Goal: Check status: Check status

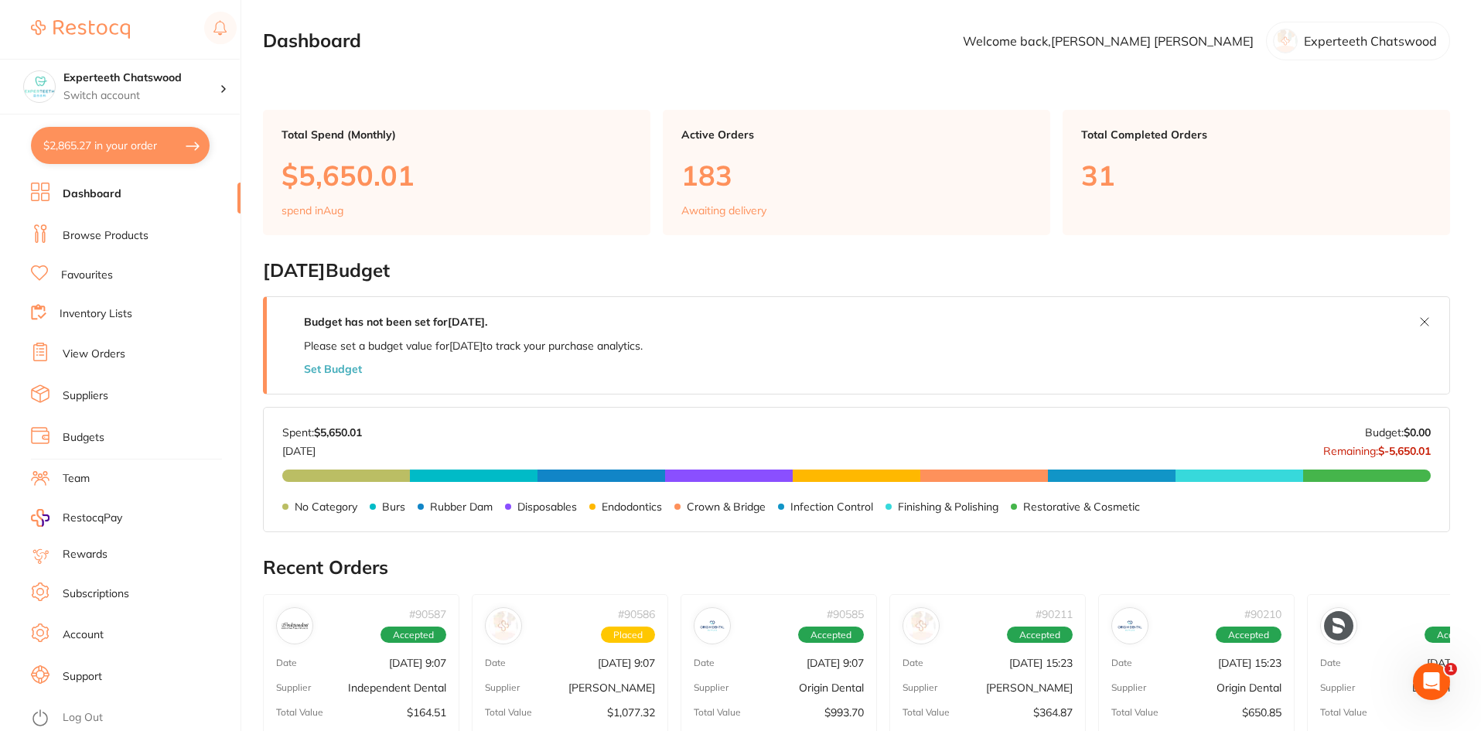
click at [155, 146] on button "$2,865.27 in your order" at bounding box center [120, 145] width 179 height 37
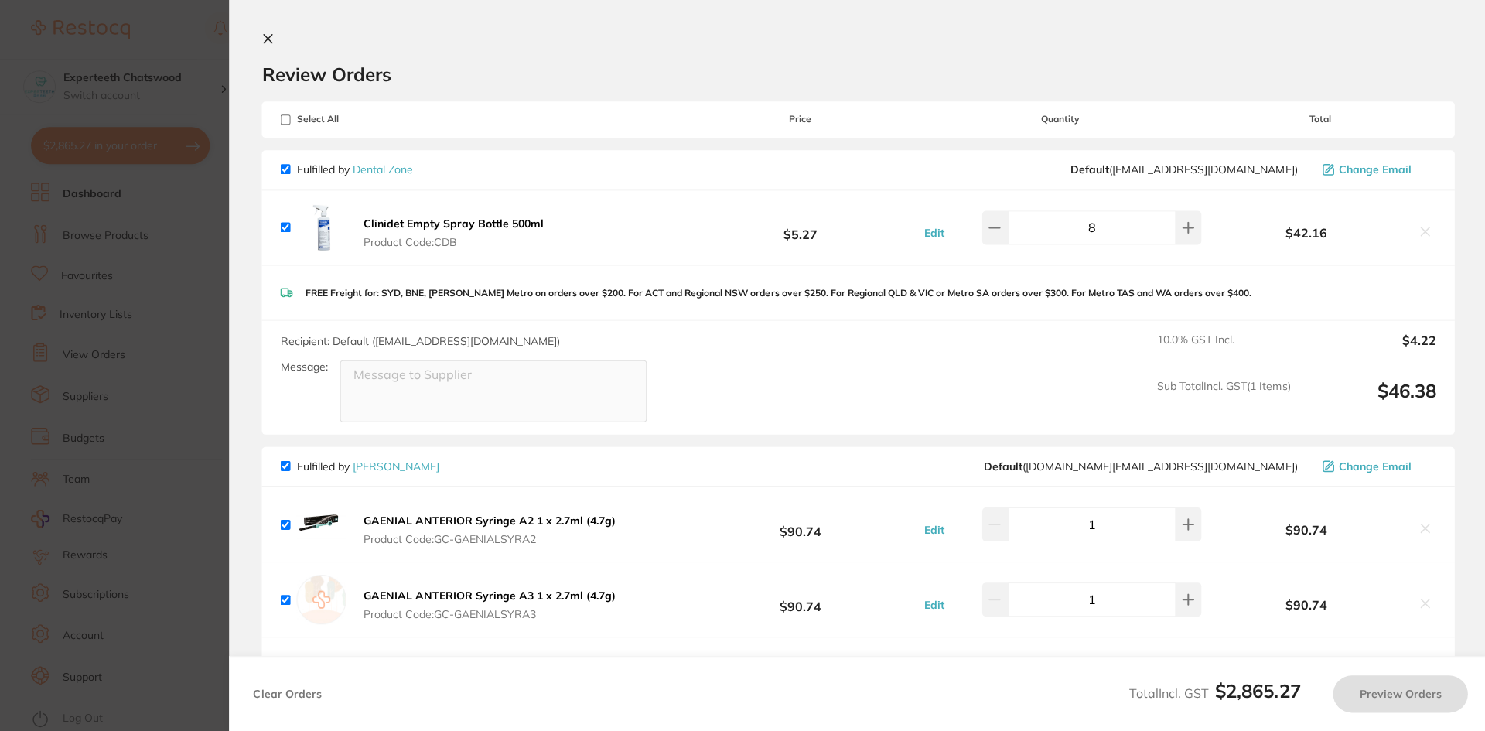
checkbox input "false"
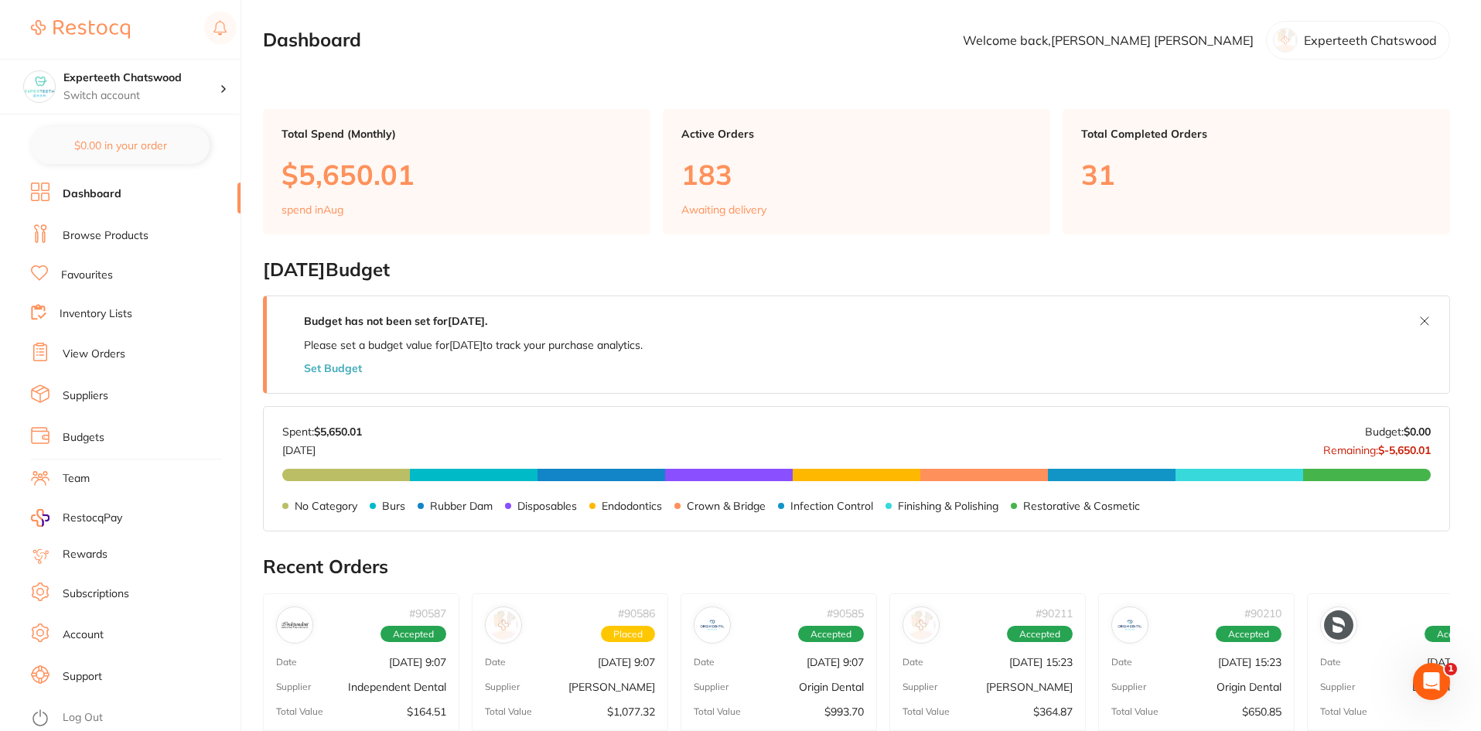
click at [109, 235] on link "Browse Products" at bounding box center [106, 235] width 86 height 15
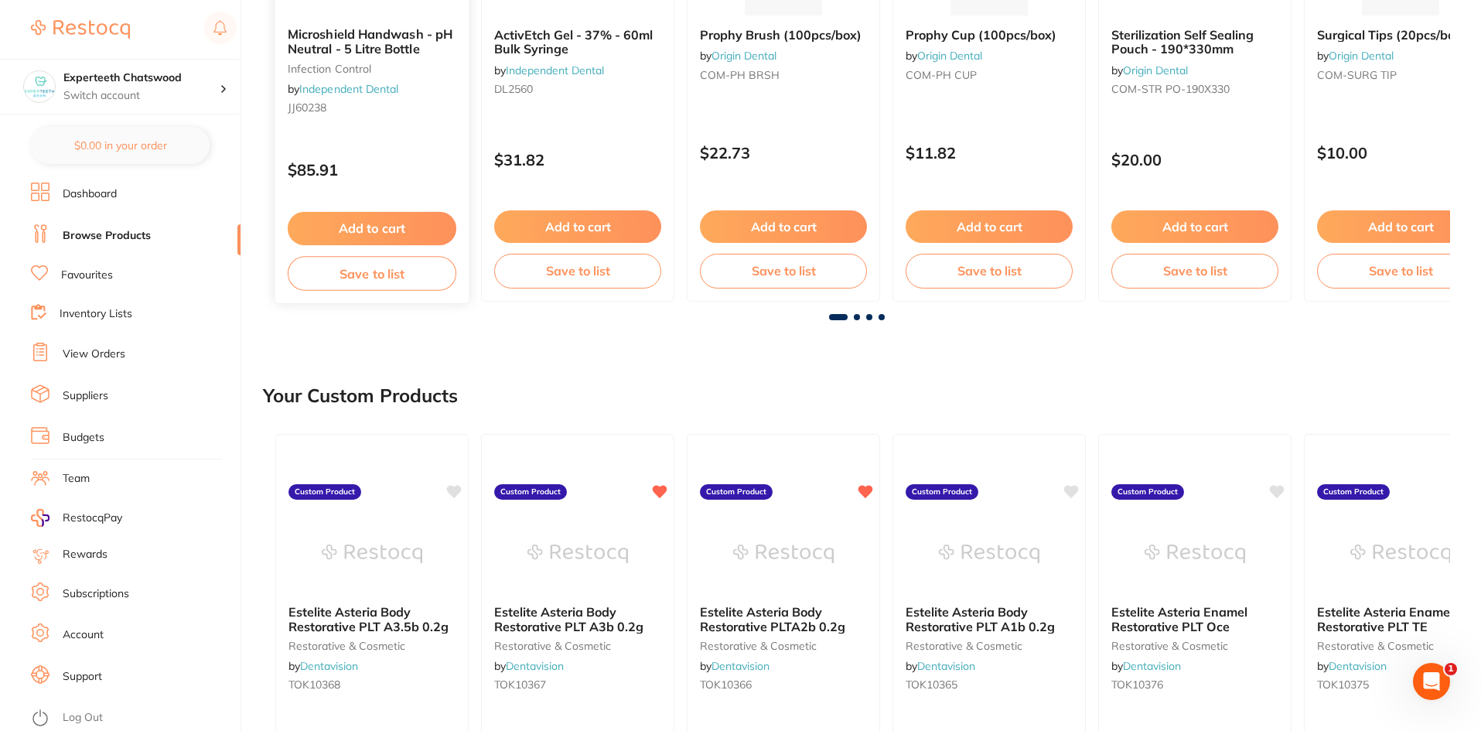
scroll to position [387, 0]
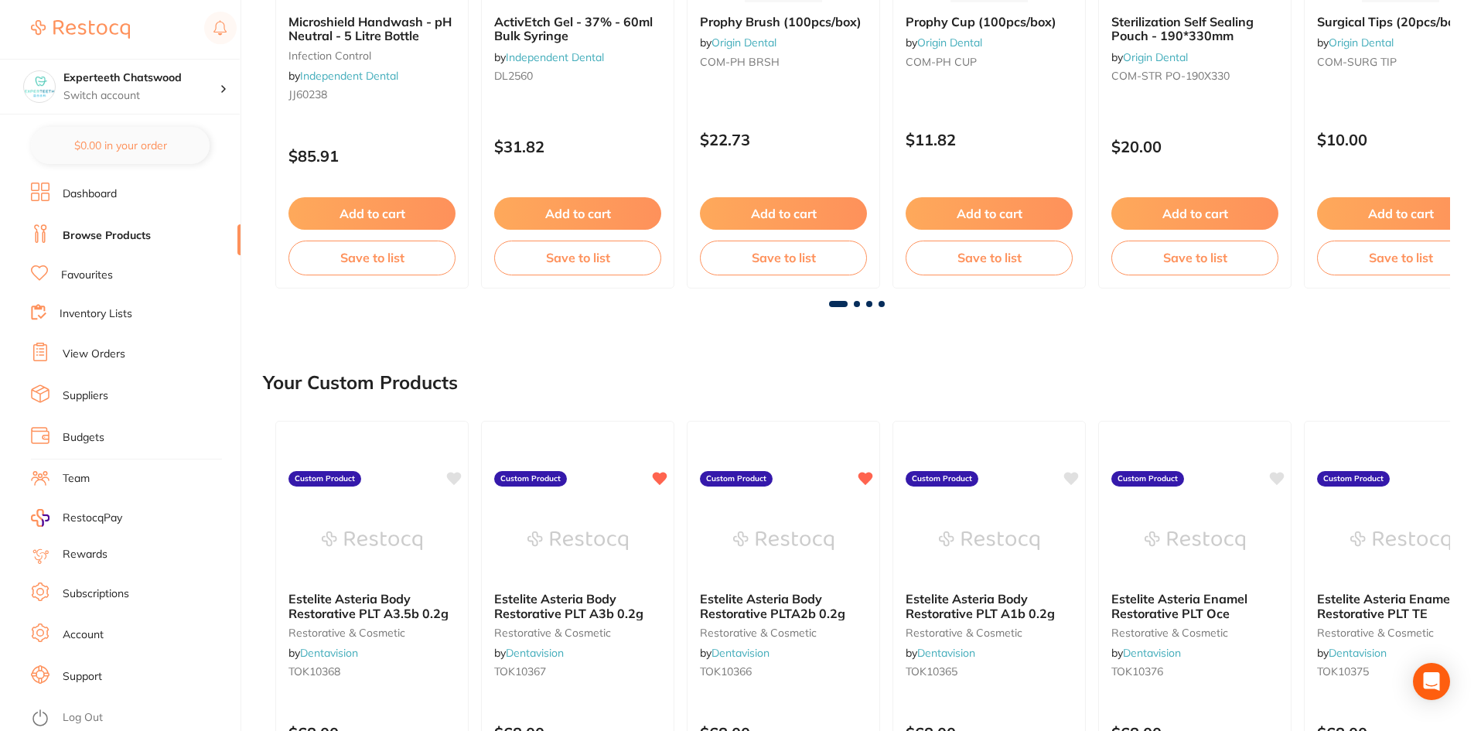
click at [91, 275] on link "Favourites" at bounding box center [87, 275] width 52 height 15
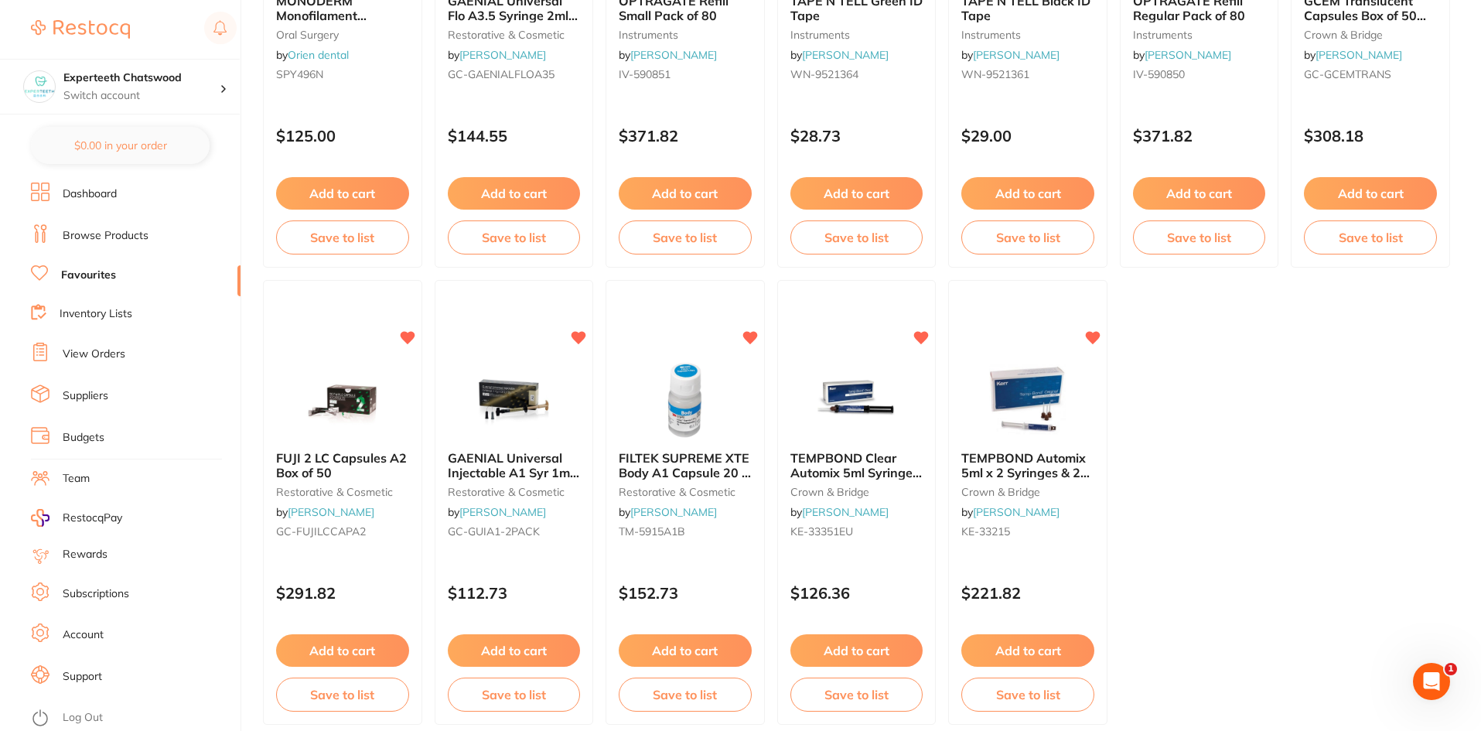
scroll to position [3175, 0]
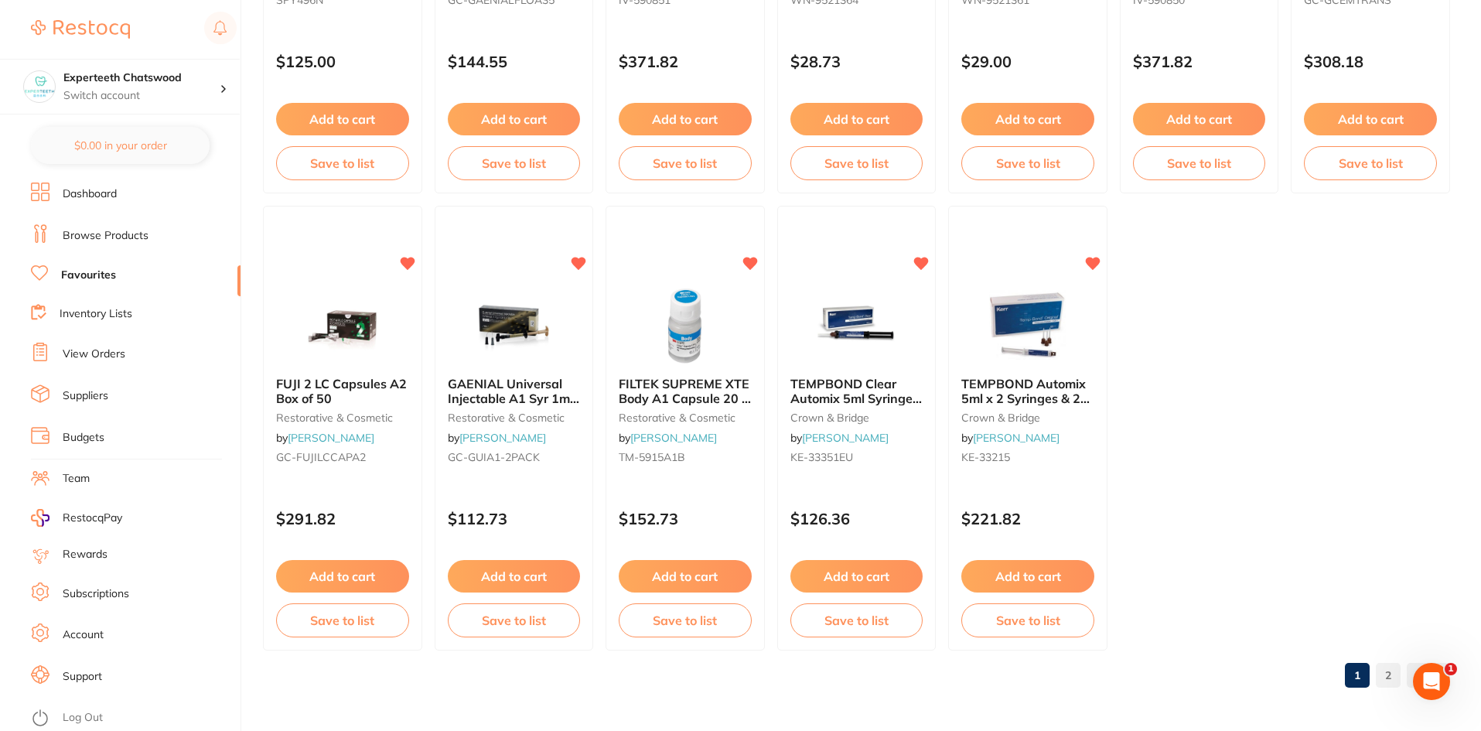
click at [1395, 680] on link "2" at bounding box center [1388, 675] width 25 height 31
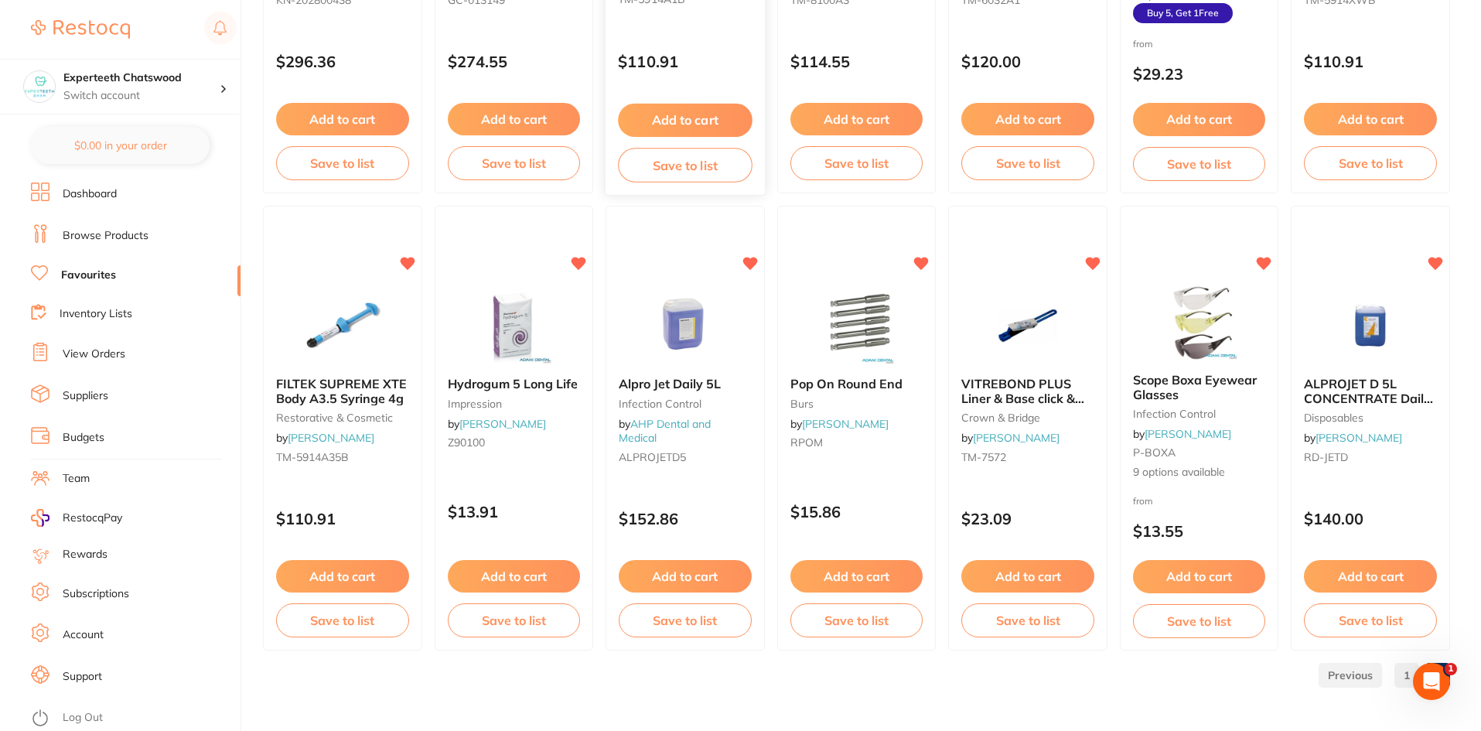
scroll to position [0, 0]
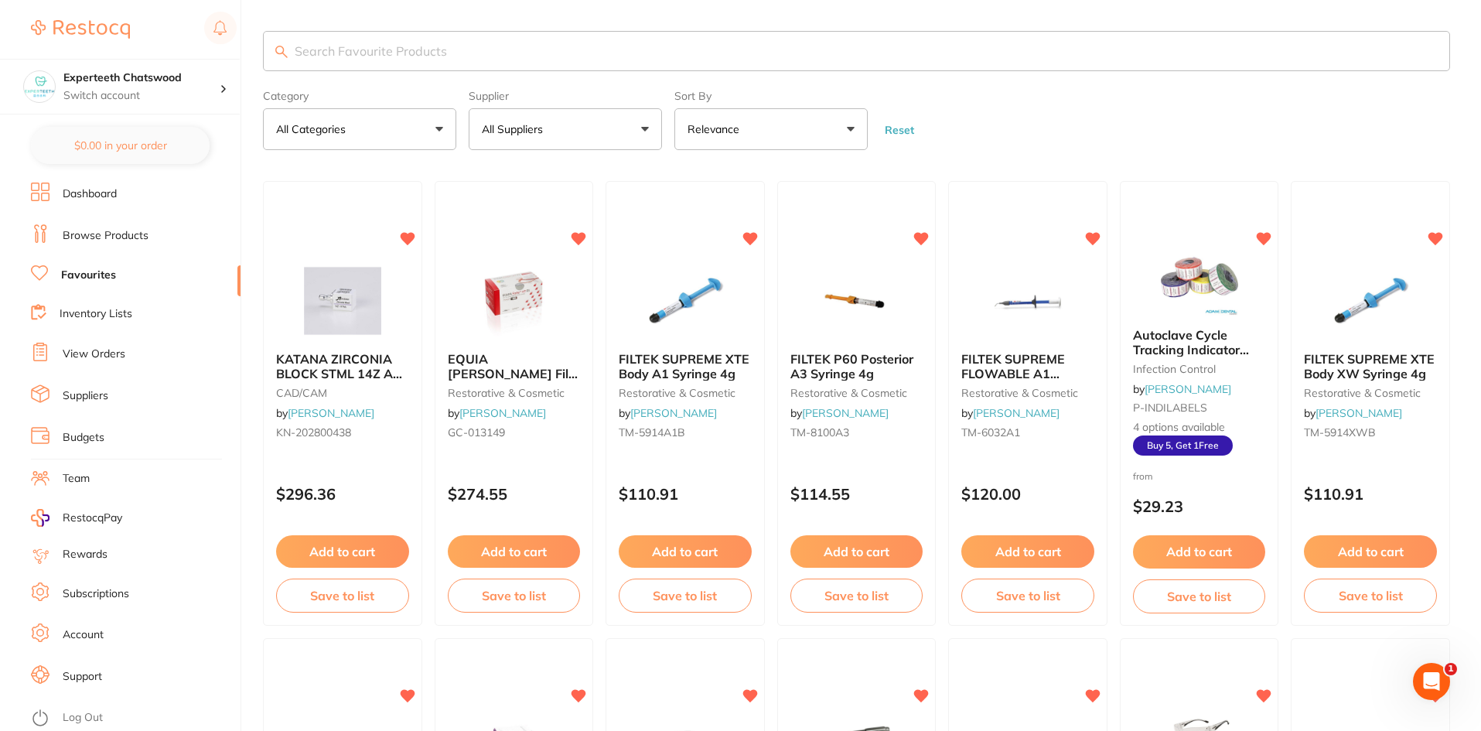
click at [104, 194] on link "Dashboard" at bounding box center [90, 193] width 54 height 15
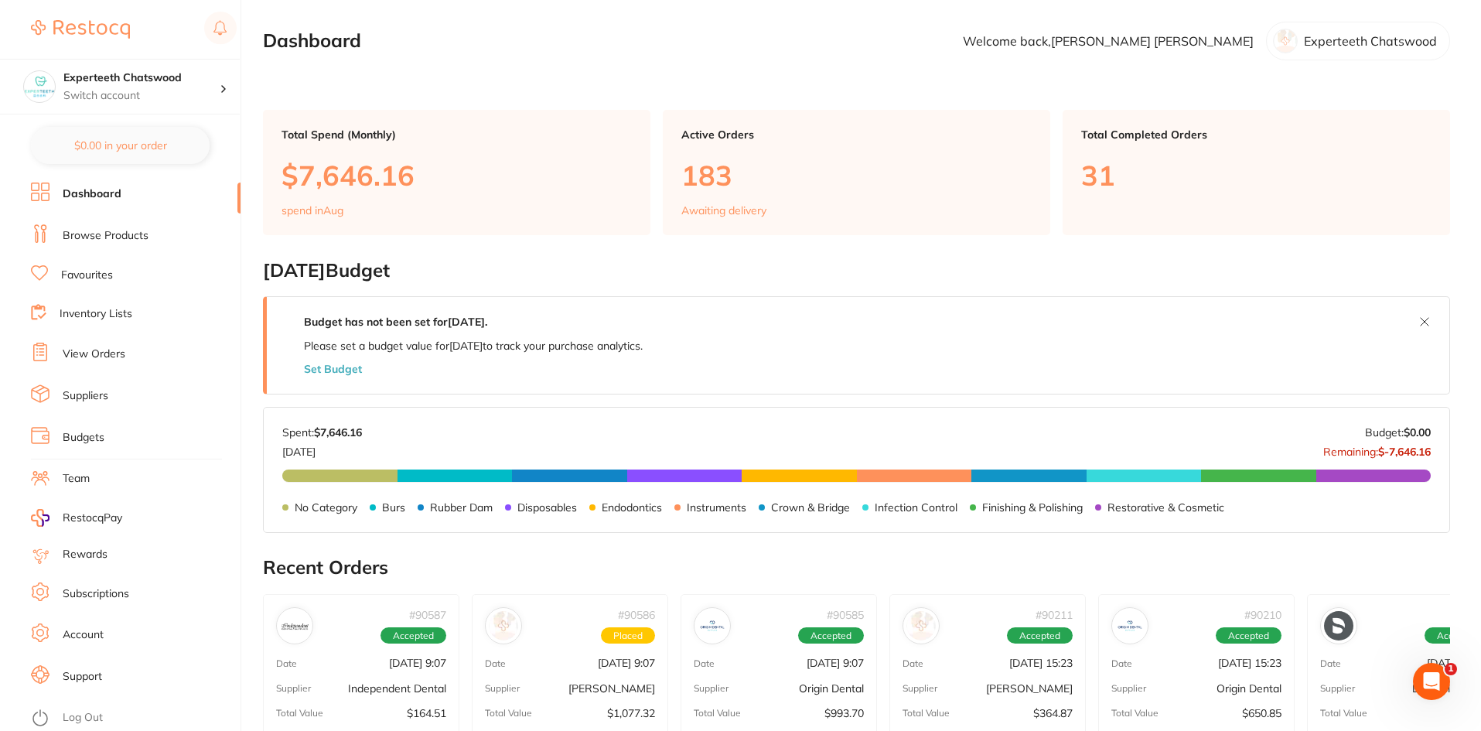
click at [120, 226] on li "Browse Products" at bounding box center [136, 235] width 210 height 23
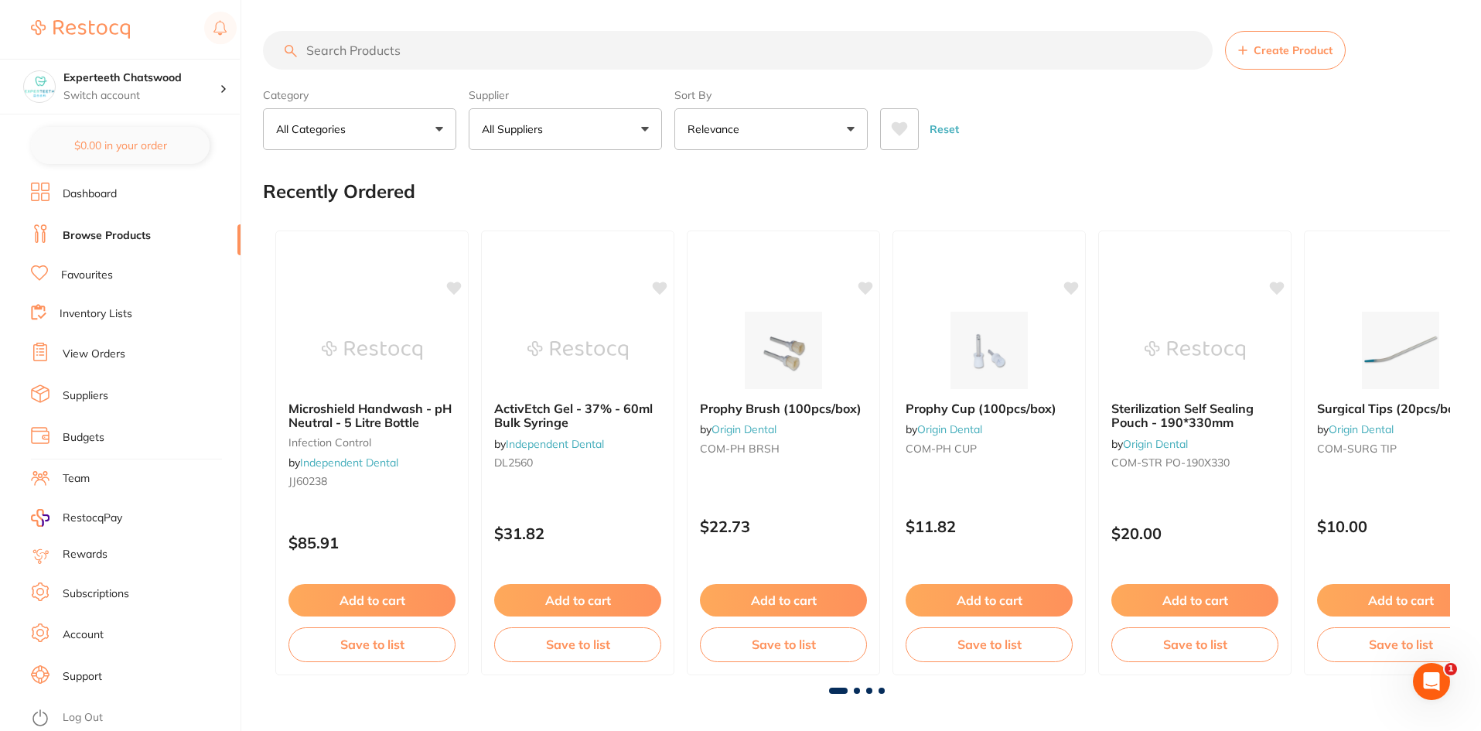
click at [97, 188] on link "Dashboard" at bounding box center [90, 193] width 54 height 15
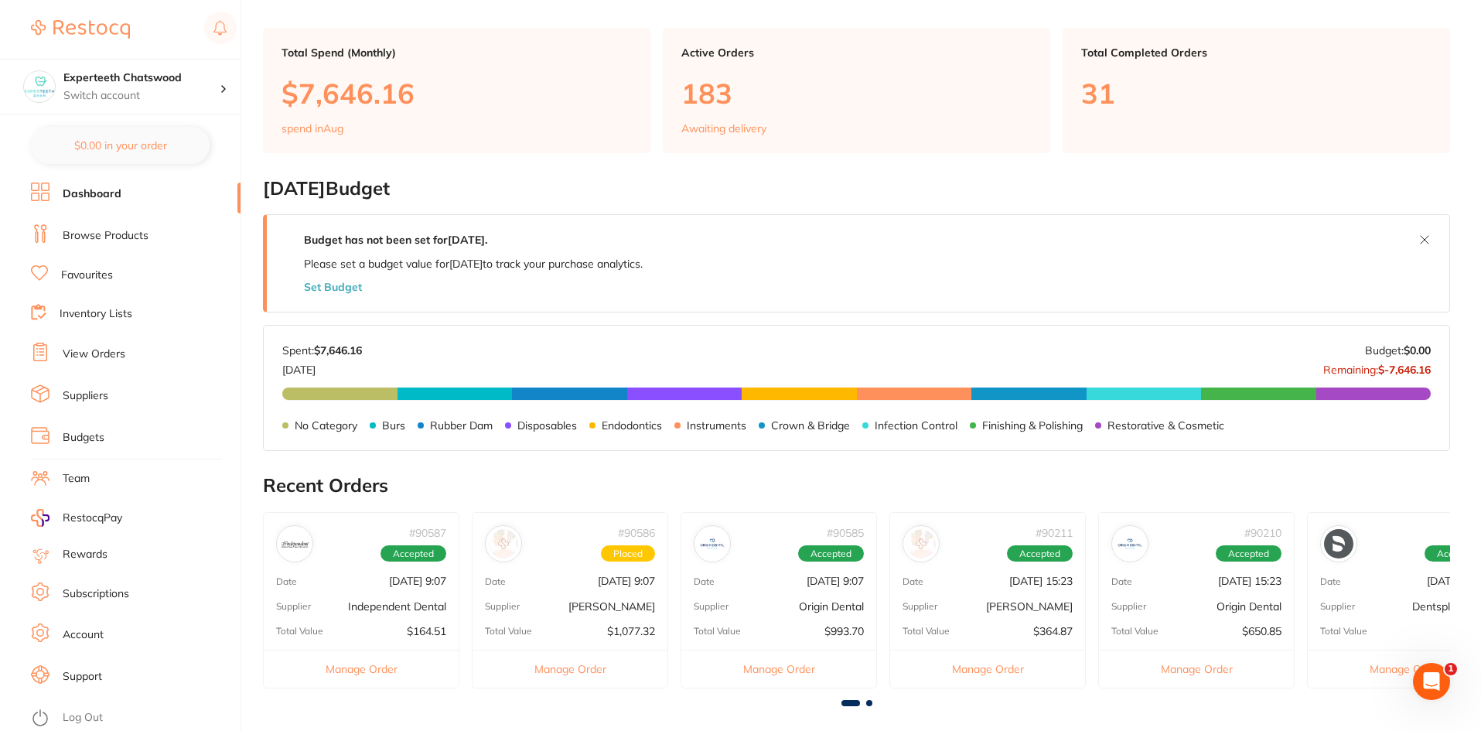
scroll to position [232, 0]
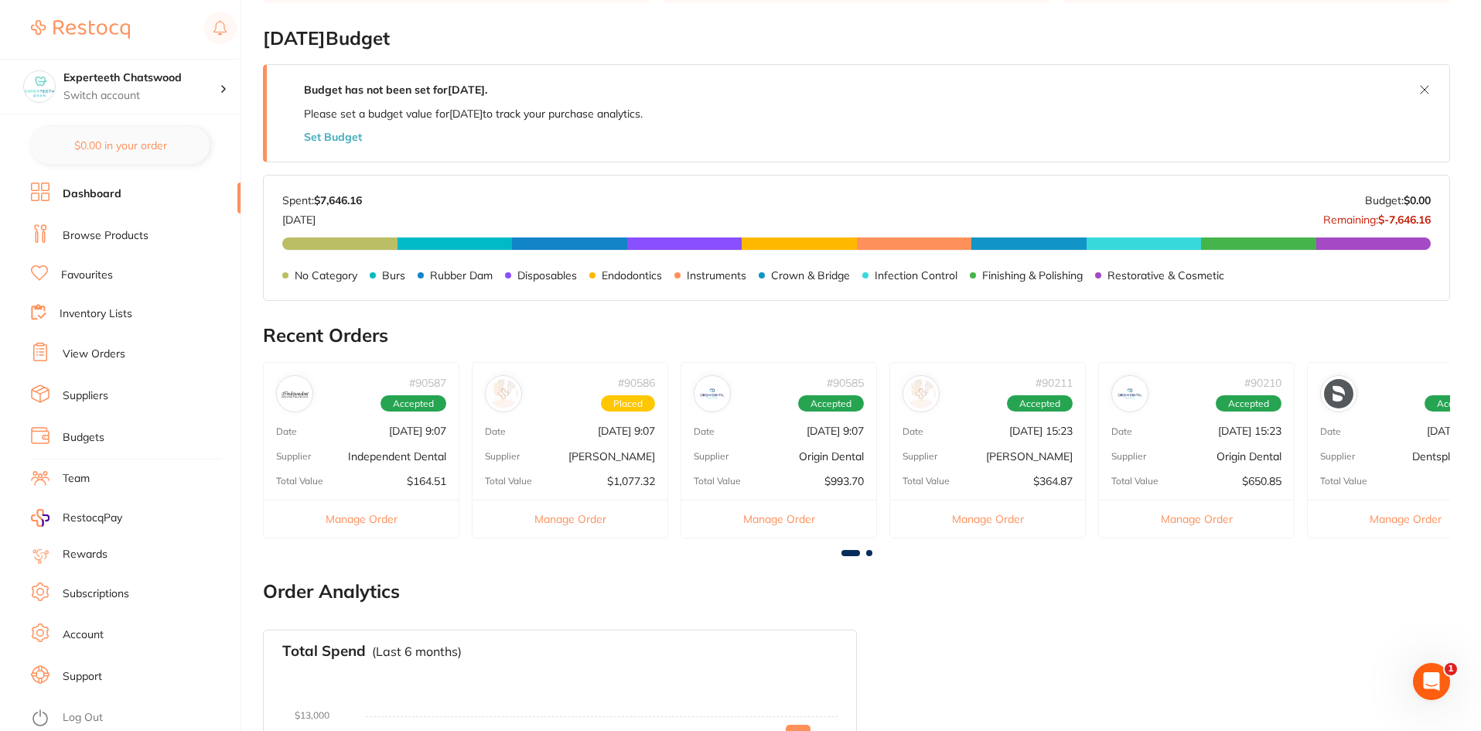
click at [1218, 433] on p "[DATE] 15:23" at bounding box center [1249, 431] width 63 height 12
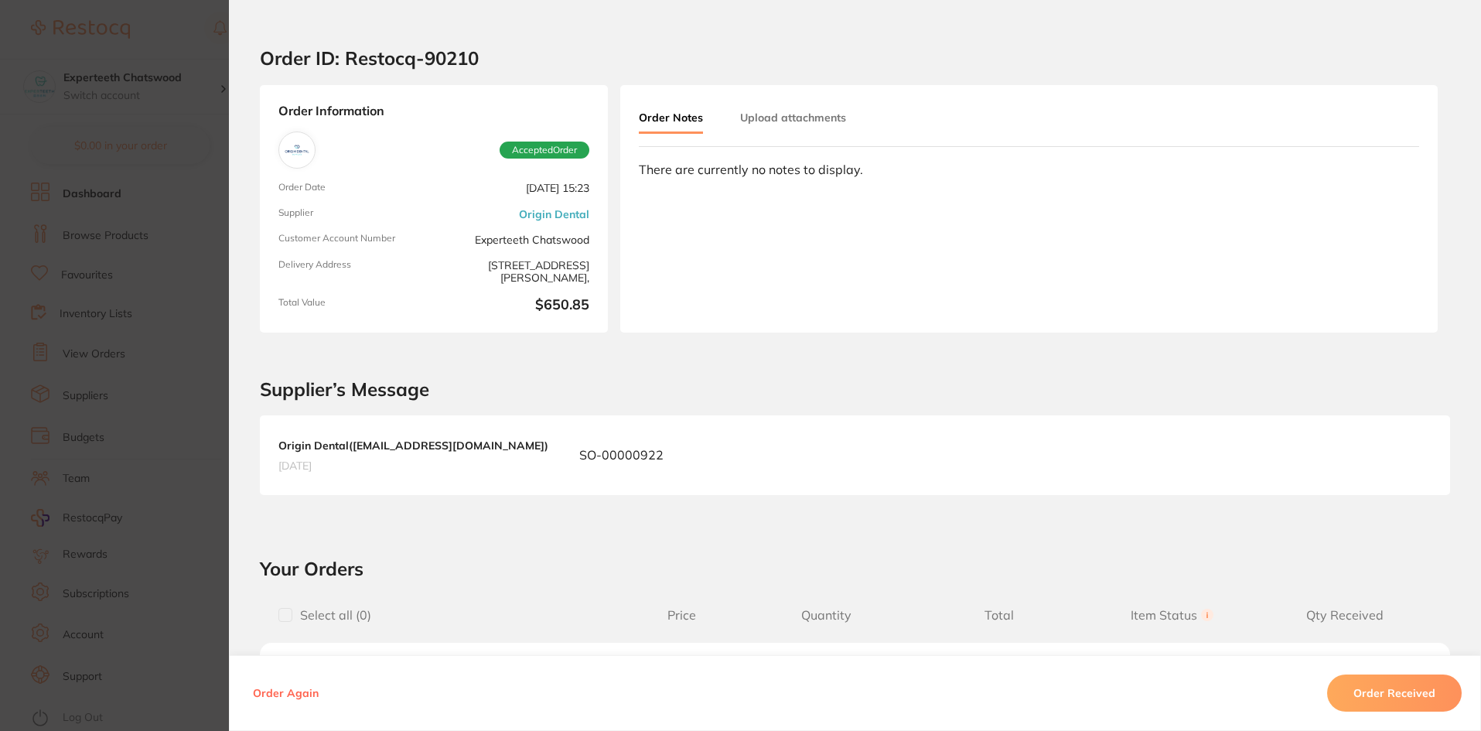
scroll to position [0, 0]
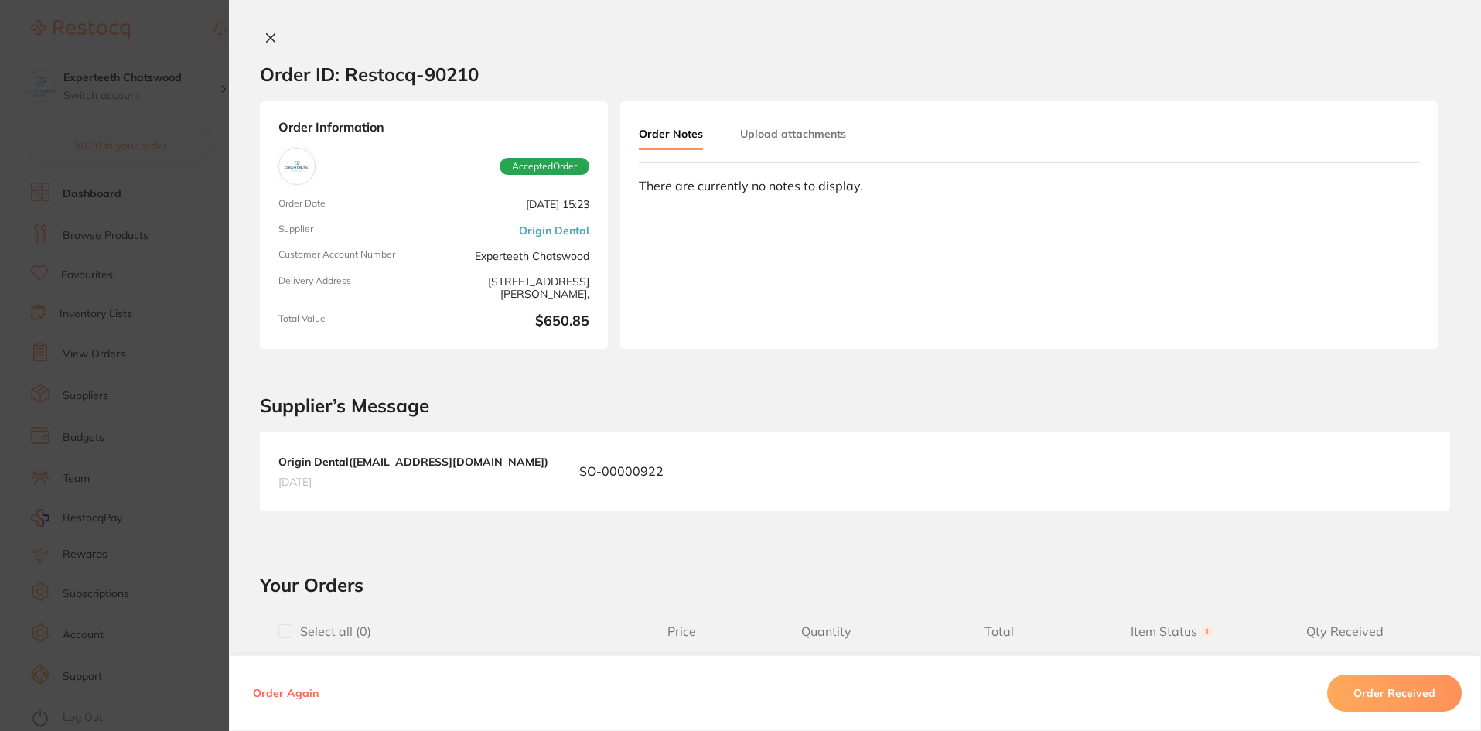
click at [265, 36] on icon at bounding box center [271, 38] width 12 height 12
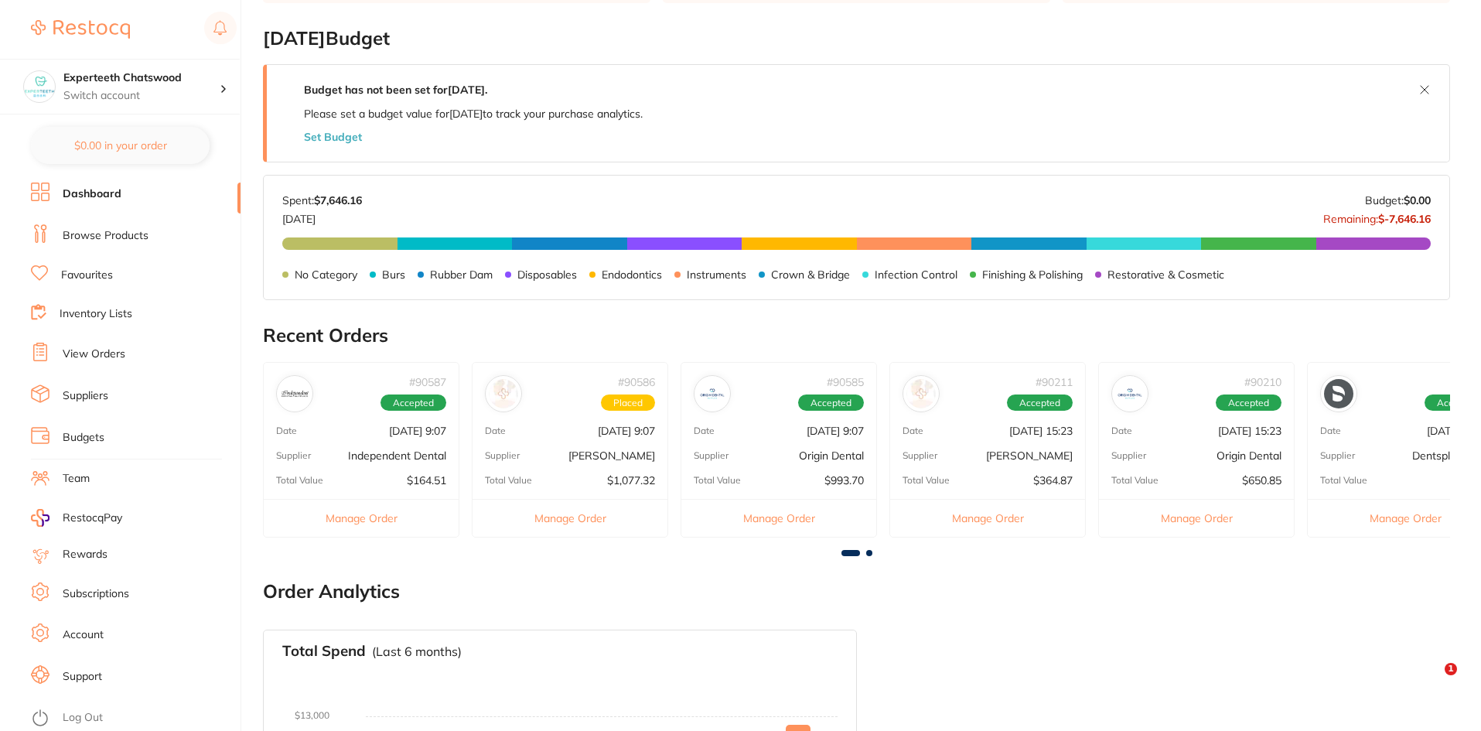
click at [1382, 439] on div "# 89884 Accepted Date Aug 11 2025, 21:06 Supplier Dentsply Sirona Total Value $…" at bounding box center [1405, 450] width 196 height 176
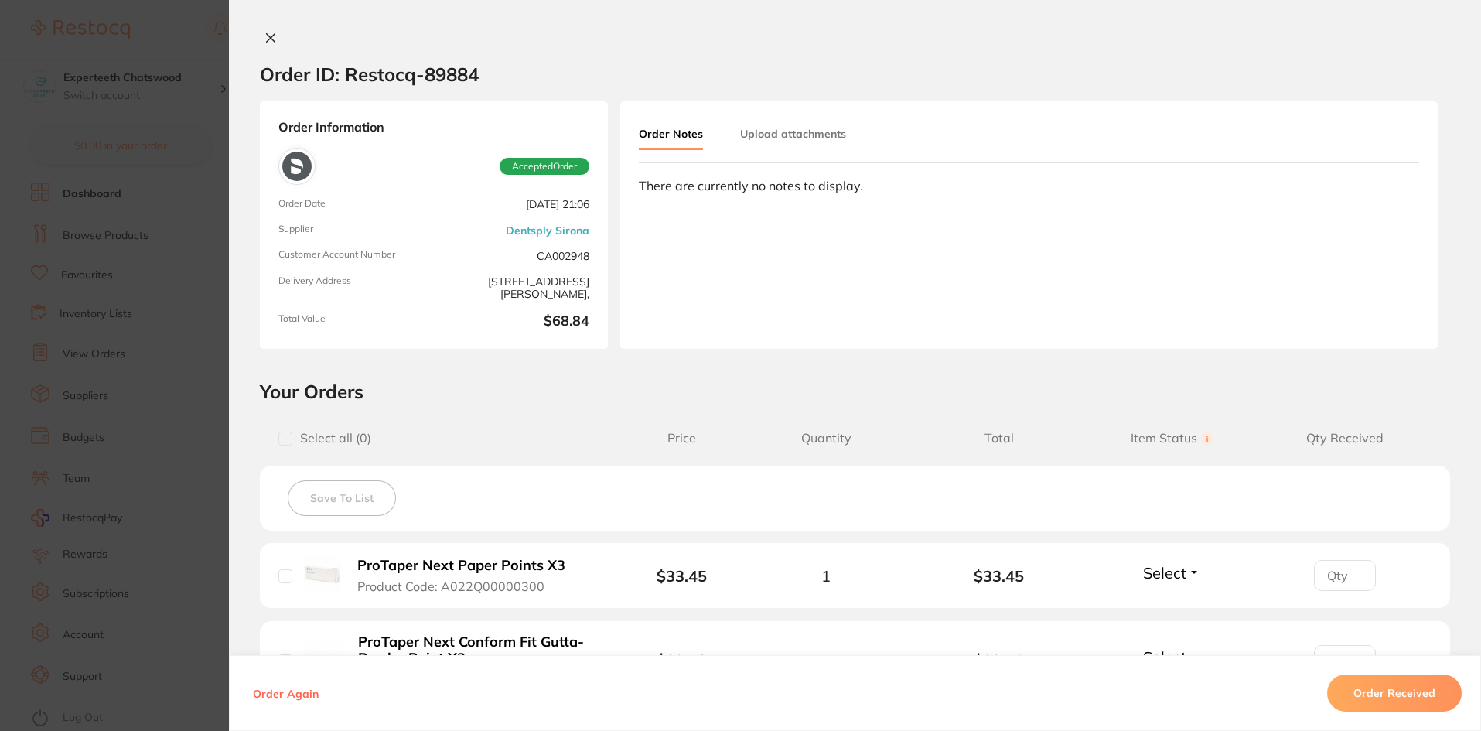
click at [268, 32] on icon at bounding box center [271, 38] width 12 height 12
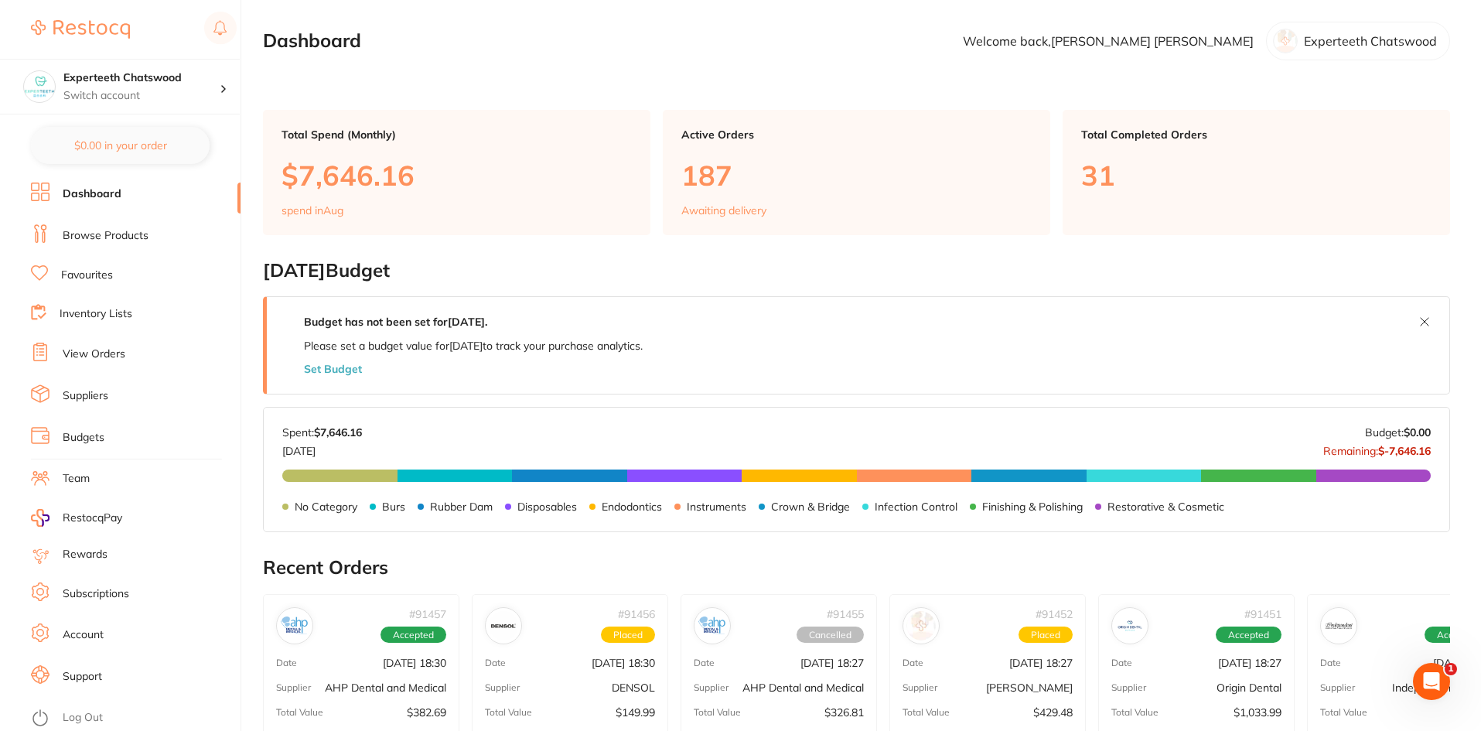
click at [108, 241] on link "Browse Products" at bounding box center [106, 235] width 86 height 15
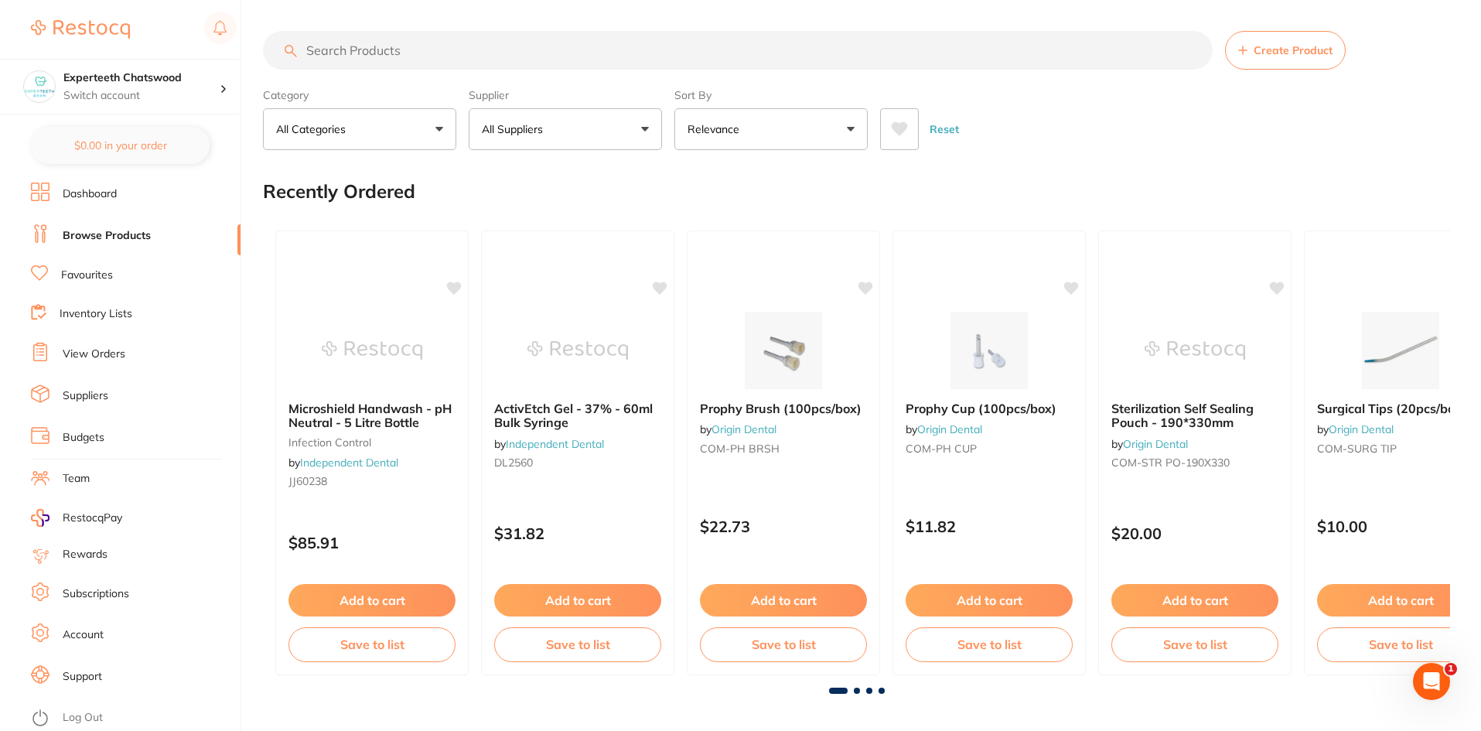
click at [374, 43] on input "search" at bounding box center [738, 50] width 950 height 39
type input "p"
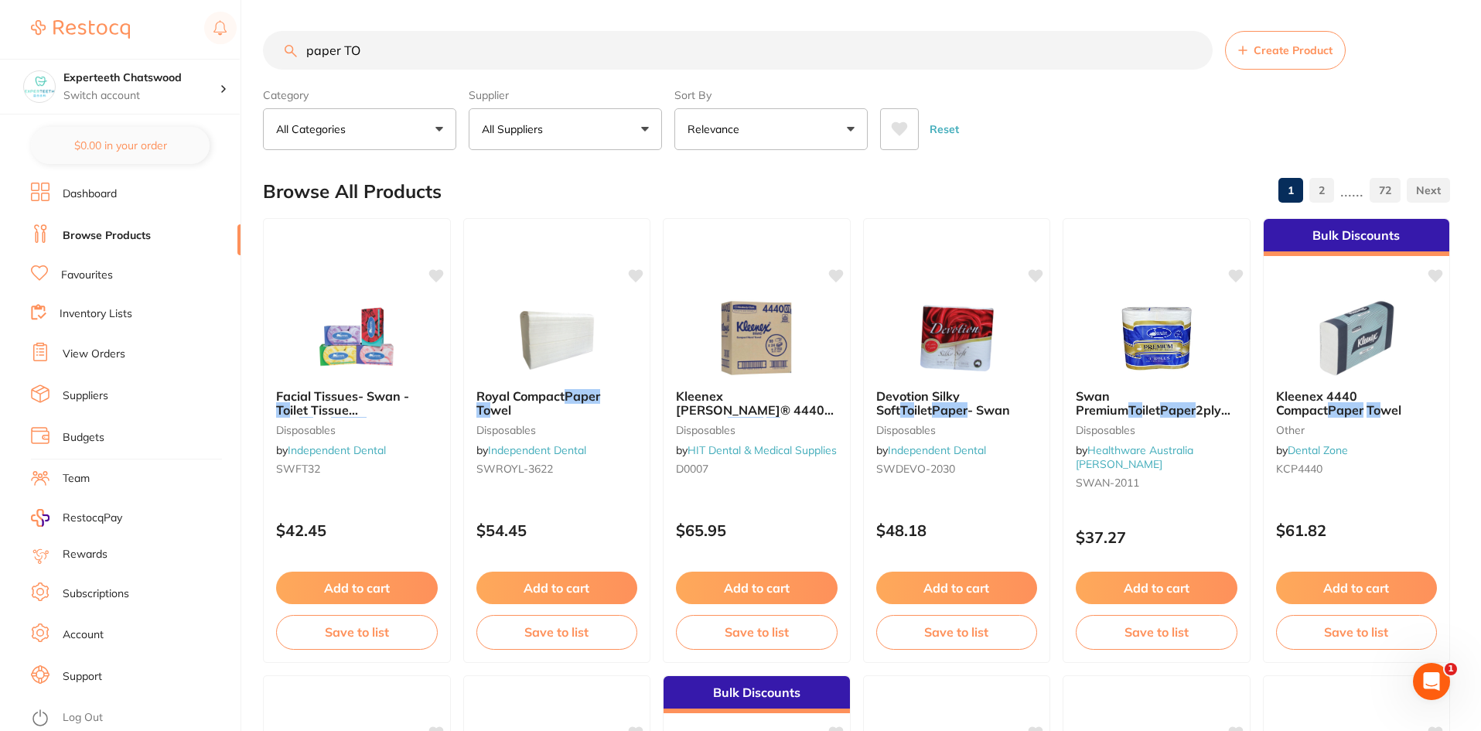
type input "paper TO"
click at [1320, 192] on link "2" at bounding box center [1322, 190] width 25 height 31
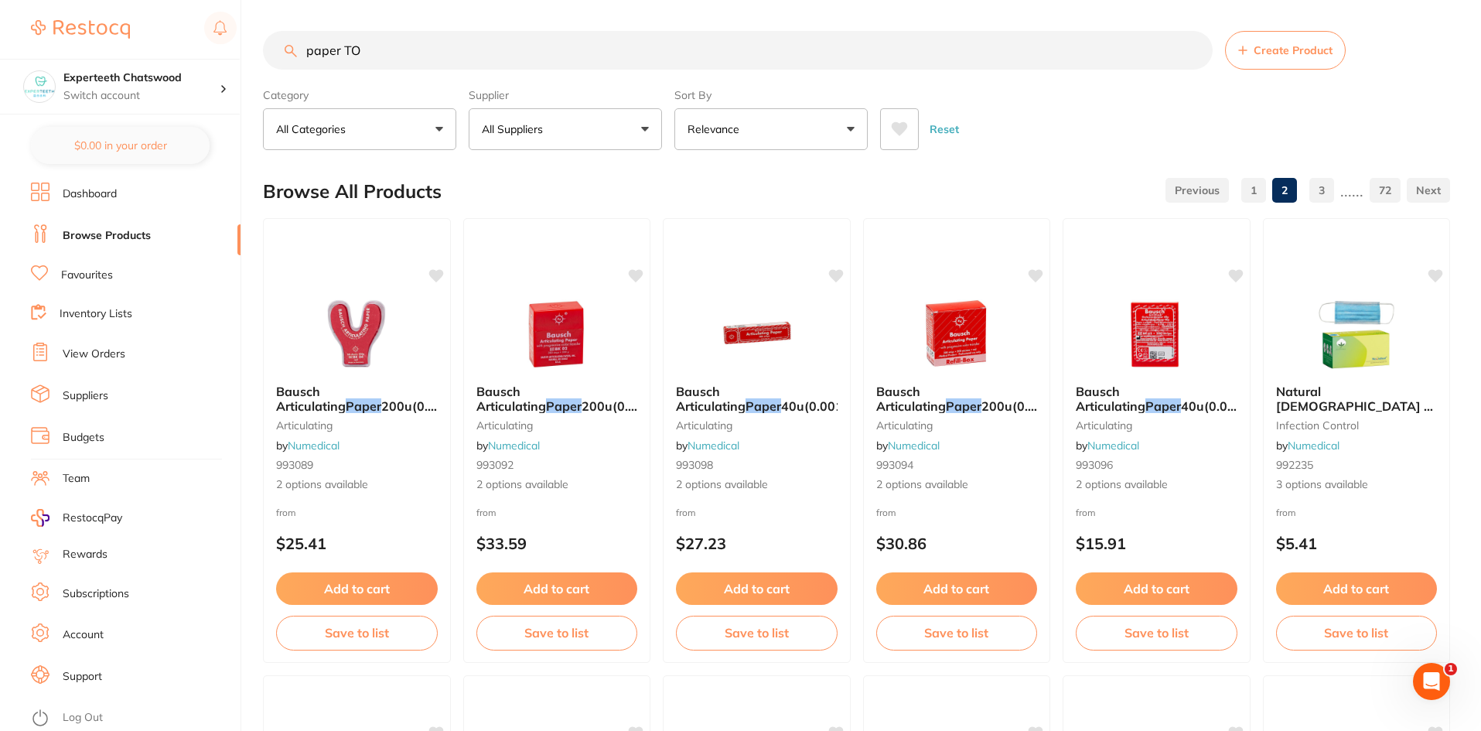
click at [1251, 200] on link "1" at bounding box center [1254, 190] width 25 height 31
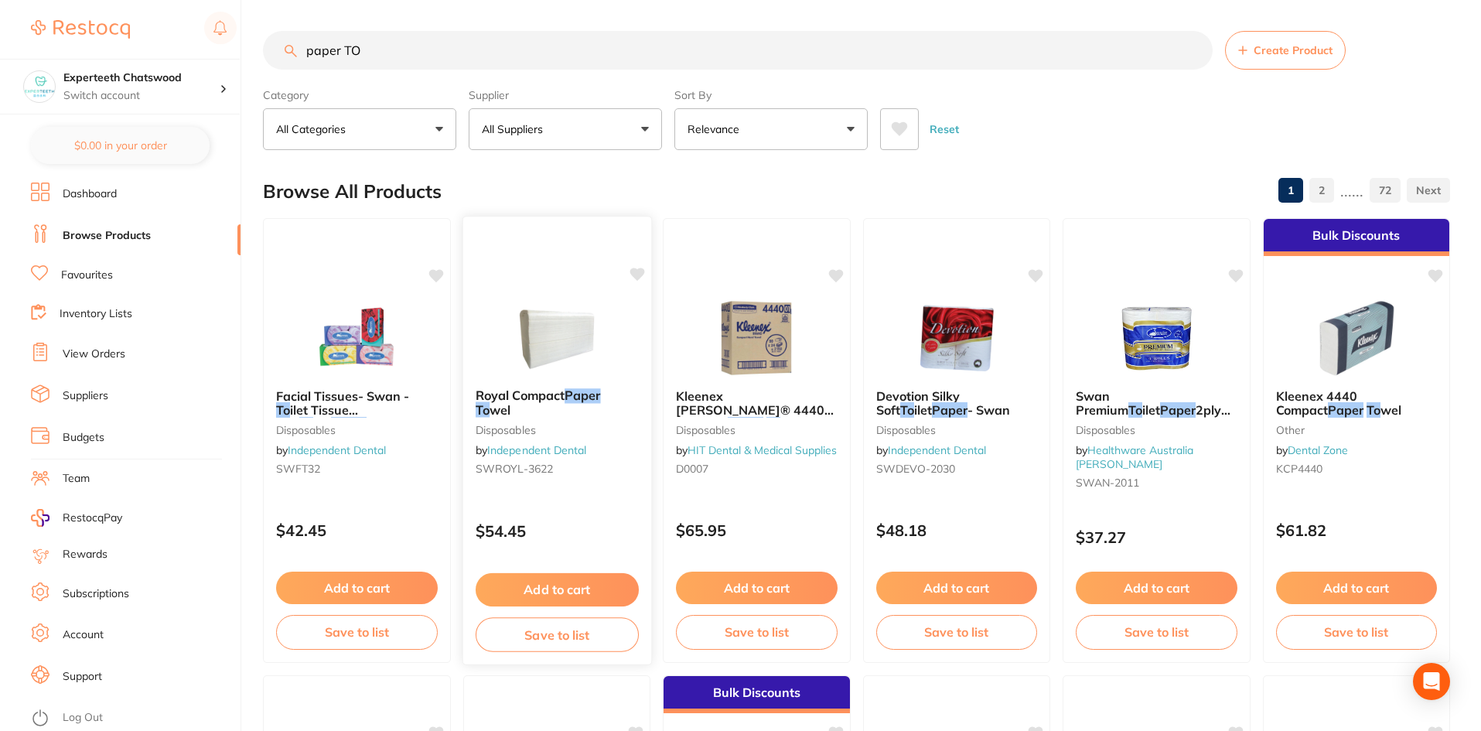
click at [553, 402] on span "Royal Compact" at bounding box center [519, 395] width 89 height 15
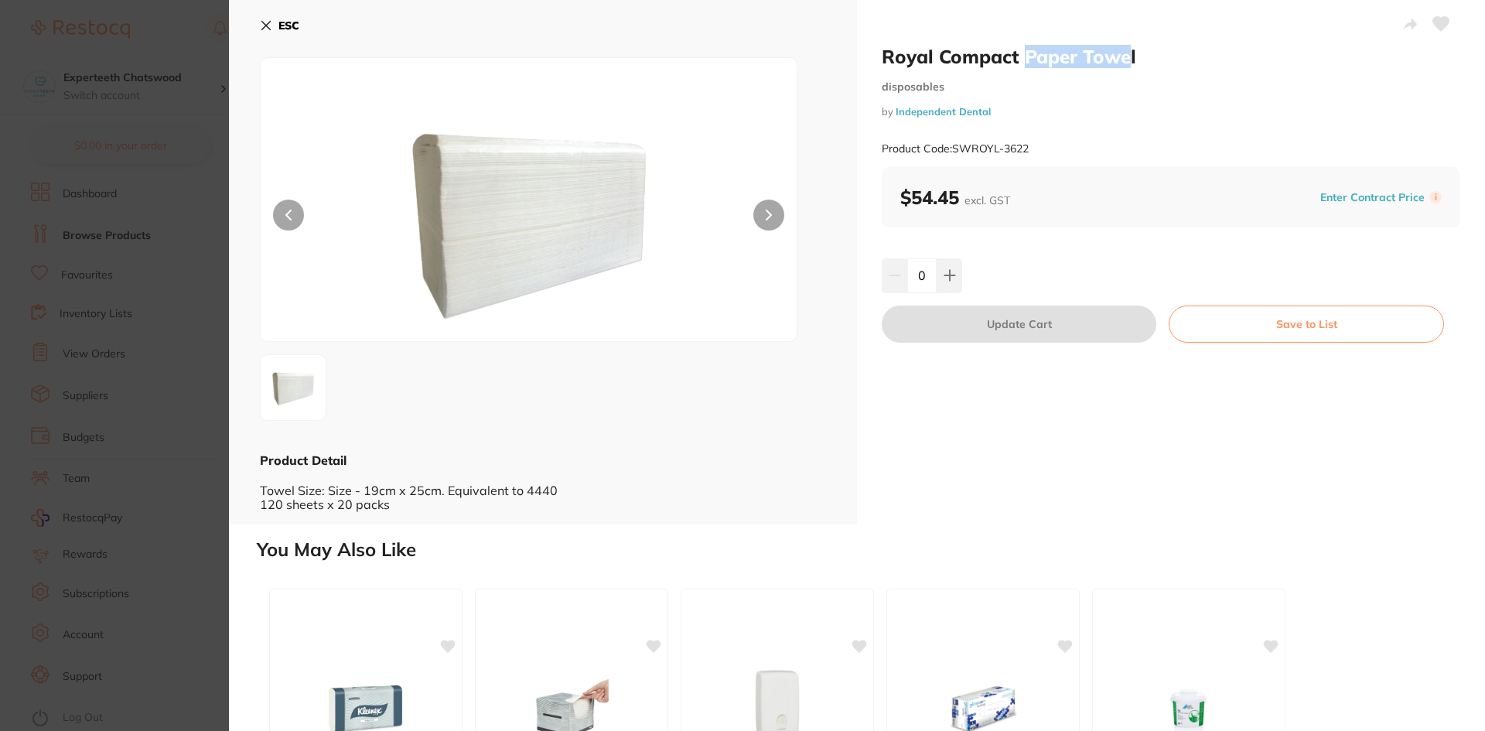
drag, startPoint x: 1023, startPoint y: 53, endPoint x: 1129, endPoint y: 50, distance: 106.0
click at [1129, 50] on h2 "Royal Compact Paper Towel" at bounding box center [1171, 56] width 579 height 23
click at [1061, 38] on div at bounding box center [1171, 25] width 579 height 39
drag, startPoint x: 295, startPoint y: 497, endPoint x: 429, endPoint y: 497, distance: 134.6
click at [429, 497] on div "Towel Size: Size - 19cm x 25cm. Equivalent to 4440 120 sheets x 20 packs" at bounding box center [543, 490] width 566 height 43
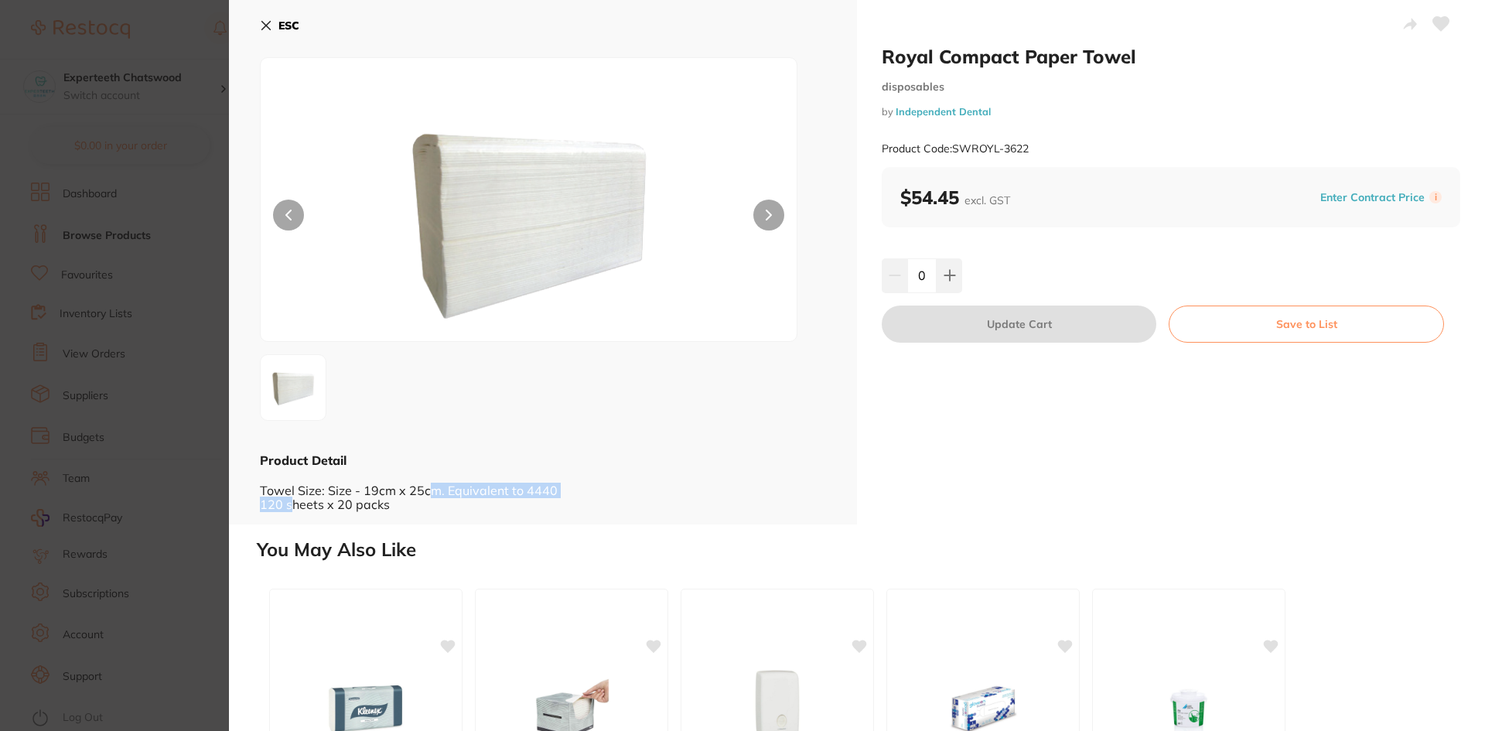
click at [265, 21] on icon at bounding box center [266, 25] width 12 height 12
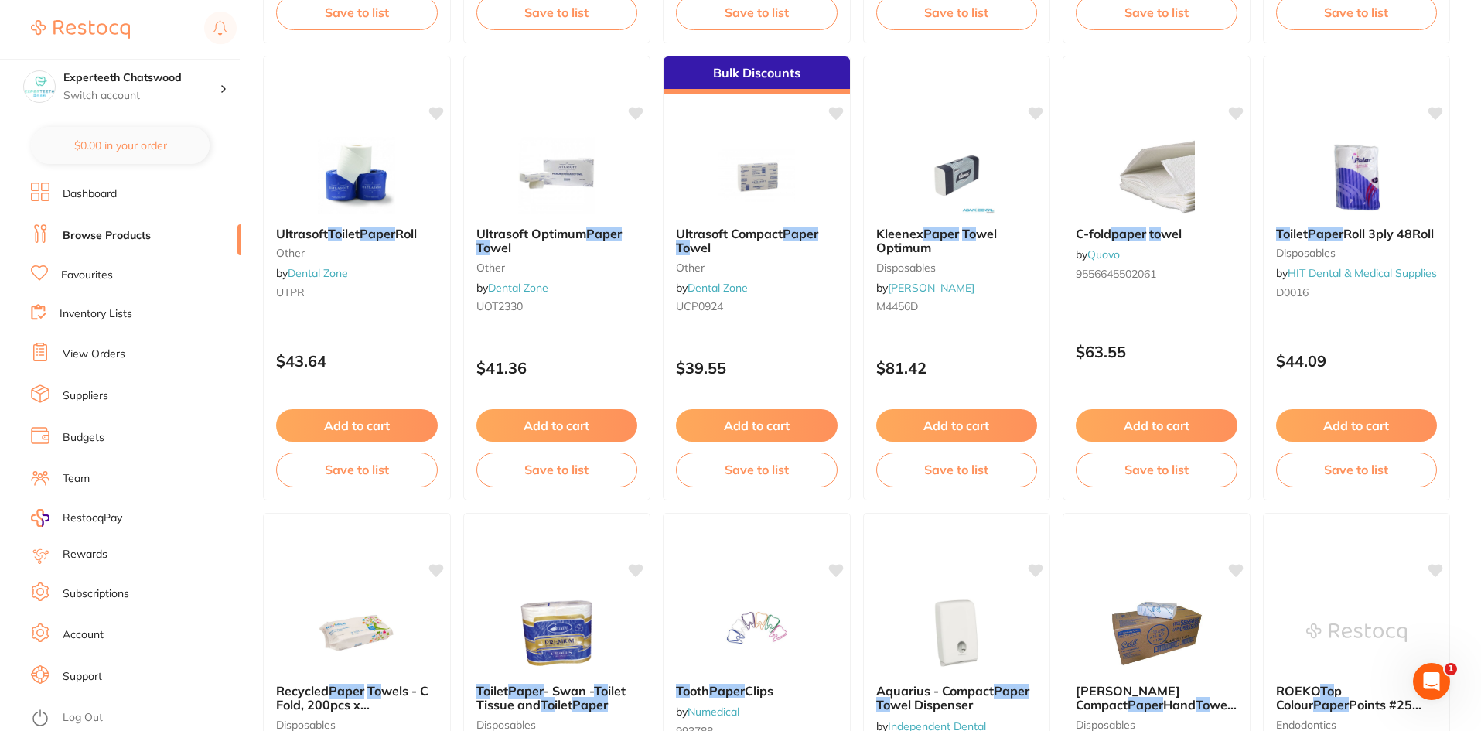
click at [106, 195] on link "Dashboard" at bounding box center [90, 193] width 54 height 15
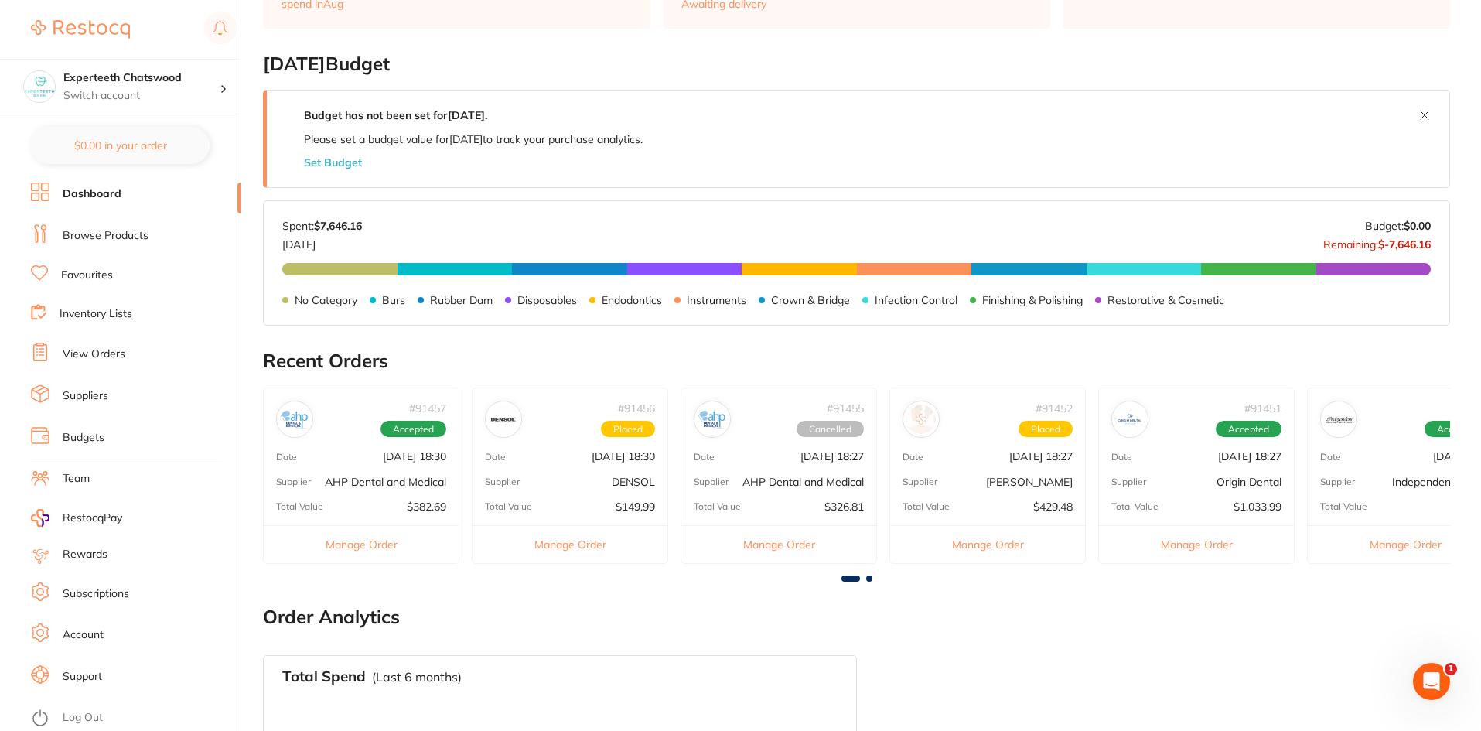
scroll to position [494, 0]
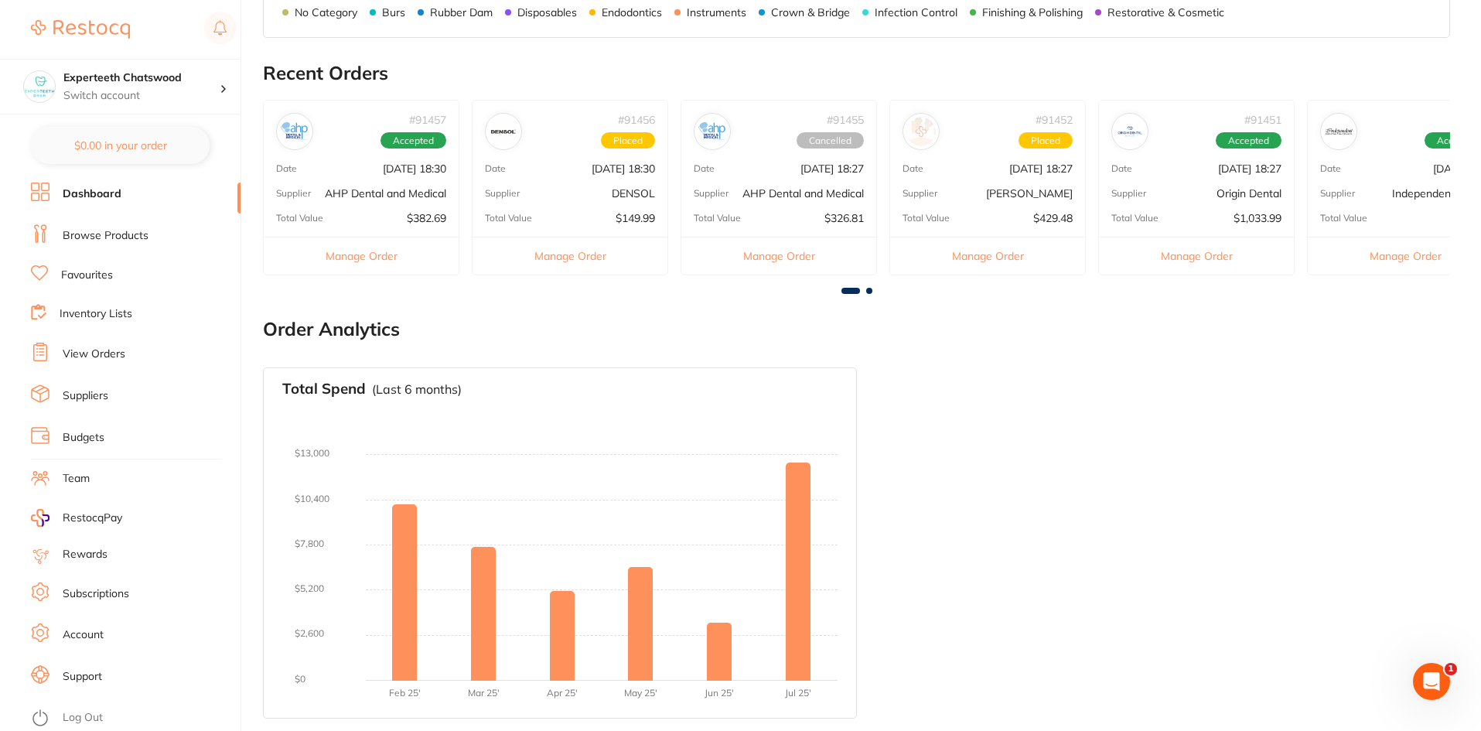
click at [92, 310] on link "Inventory Lists" at bounding box center [96, 313] width 73 height 15
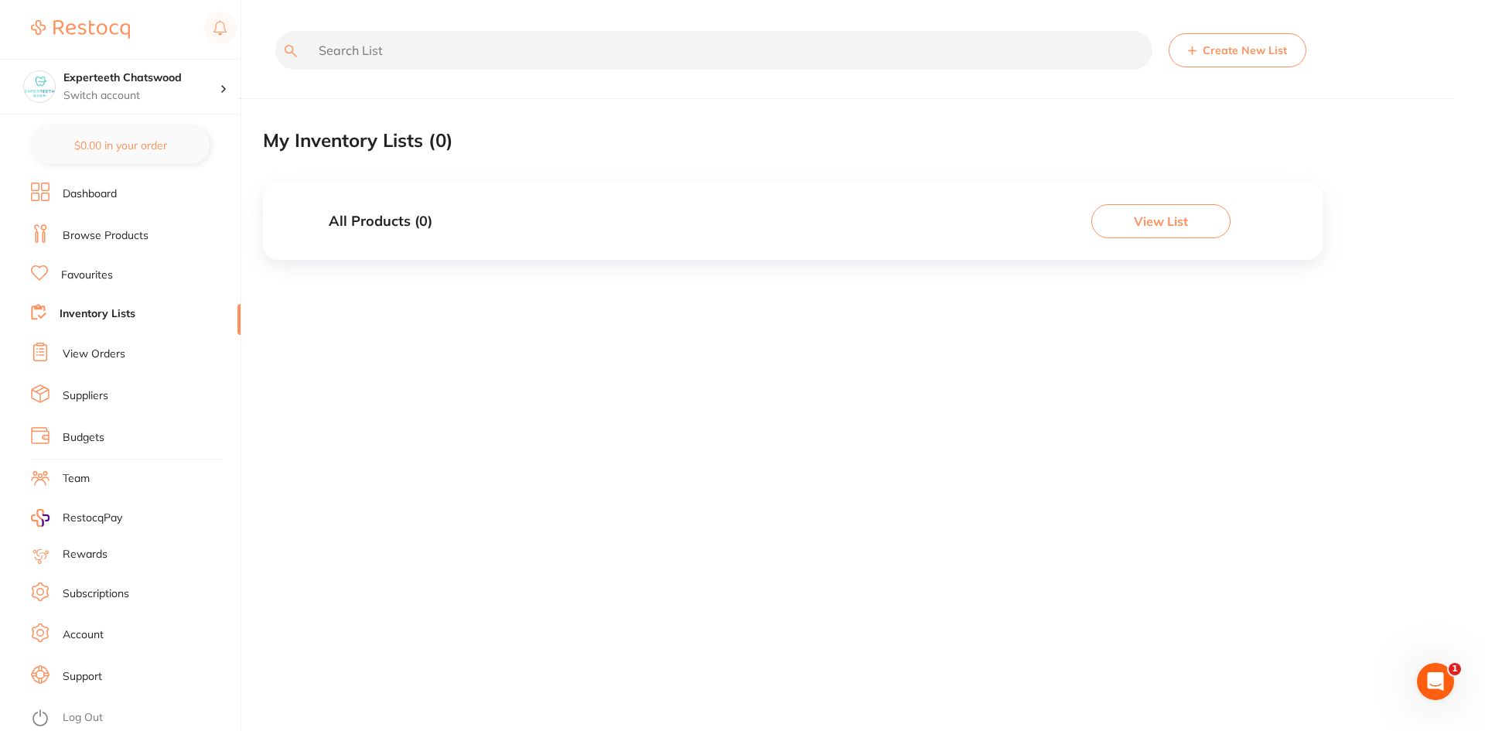
click at [79, 357] on link "View Orders" at bounding box center [94, 354] width 63 height 15
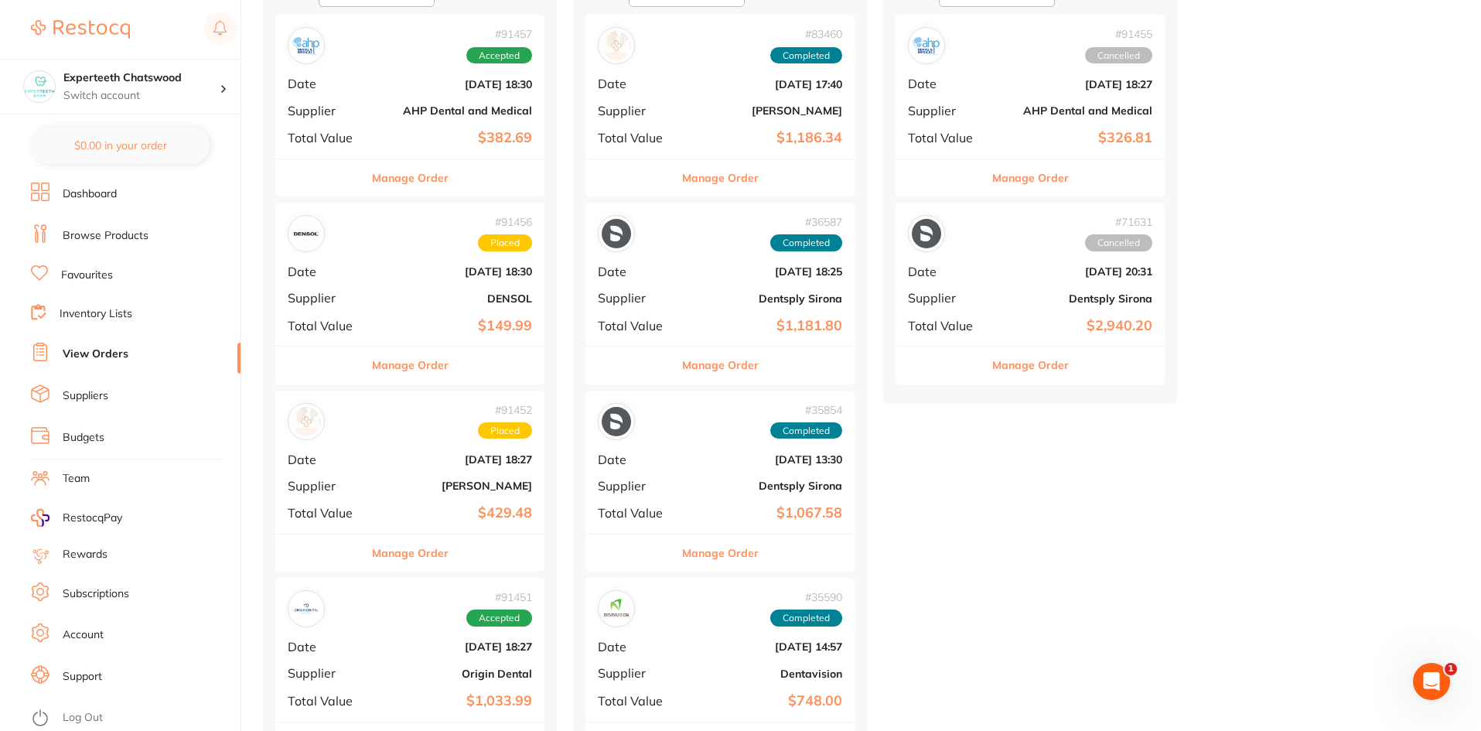
scroll to position [309, 0]
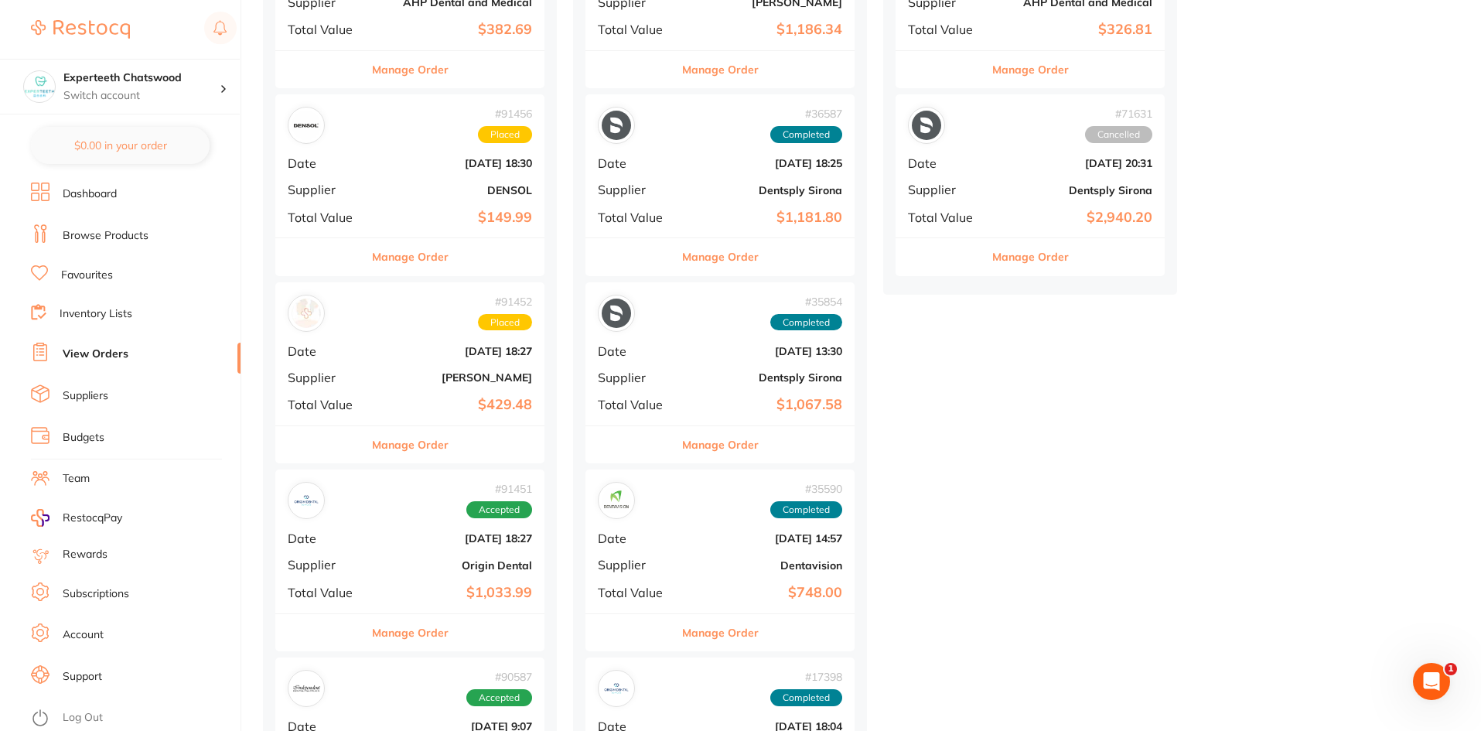
click at [688, 386] on div "# 35854 Completed Date Apr 18 2024, 13:30 Supplier Dentsply Sirona Total Value …" at bounding box center [720, 353] width 269 height 143
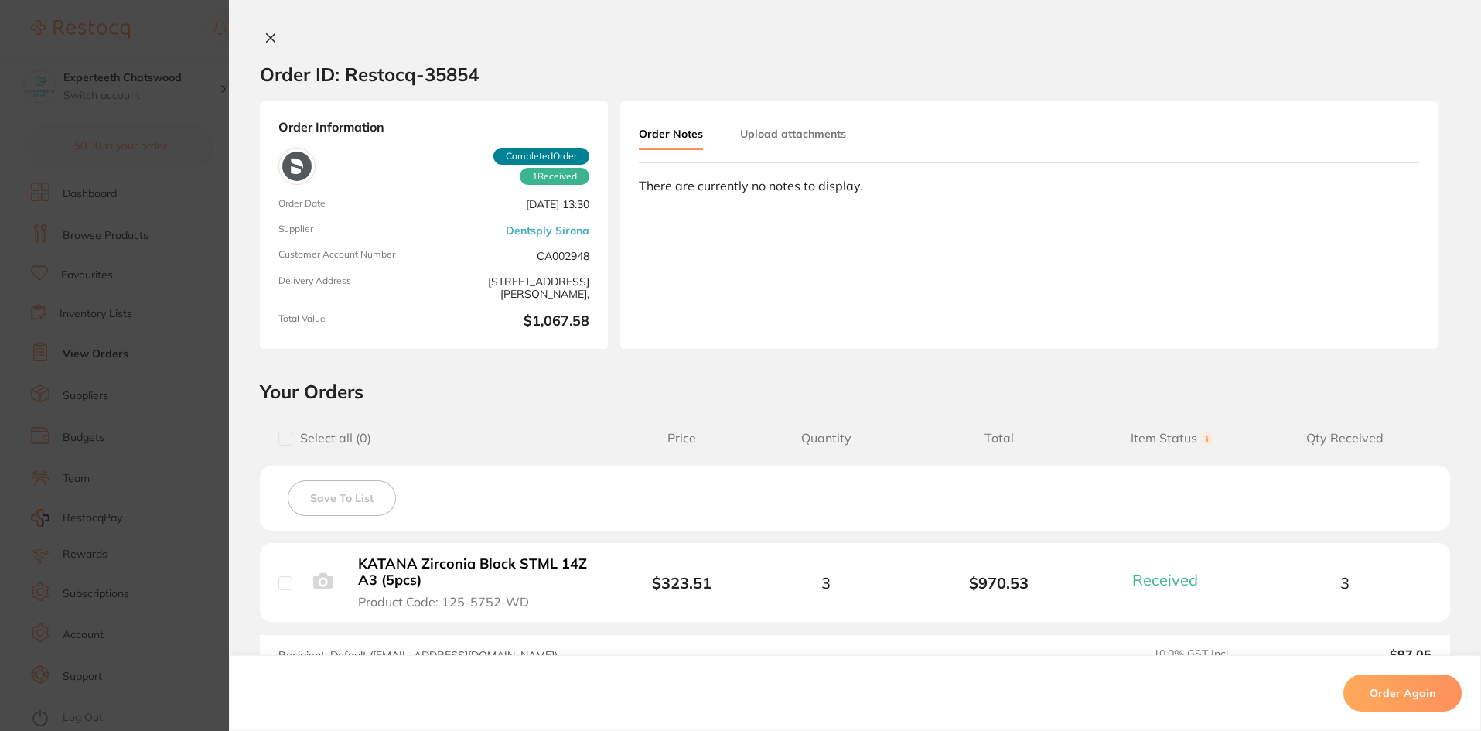
click at [270, 31] on button at bounding box center [271, 39] width 22 height 16
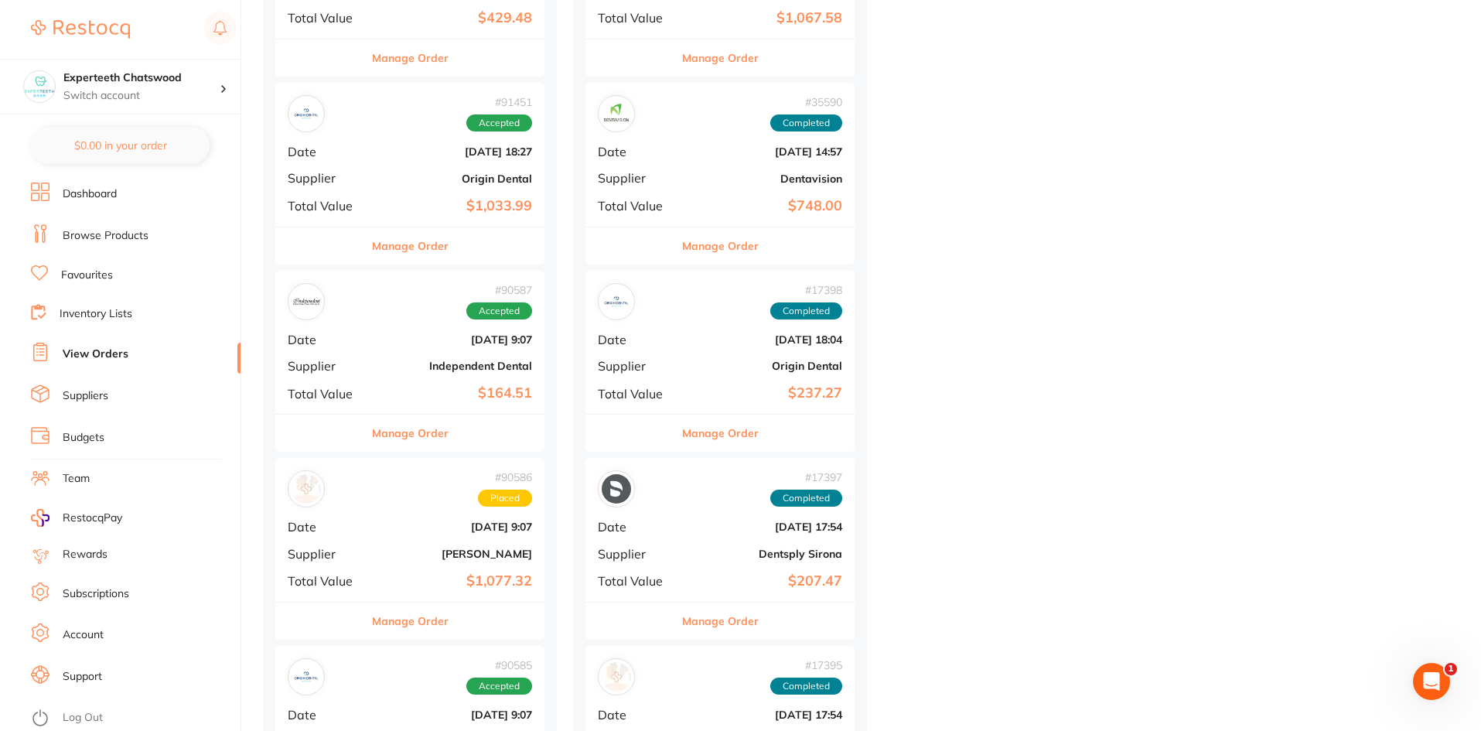
click at [394, 548] on b "[PERSON_NAME]" at bounding box center [454, 554] width 155 height 12
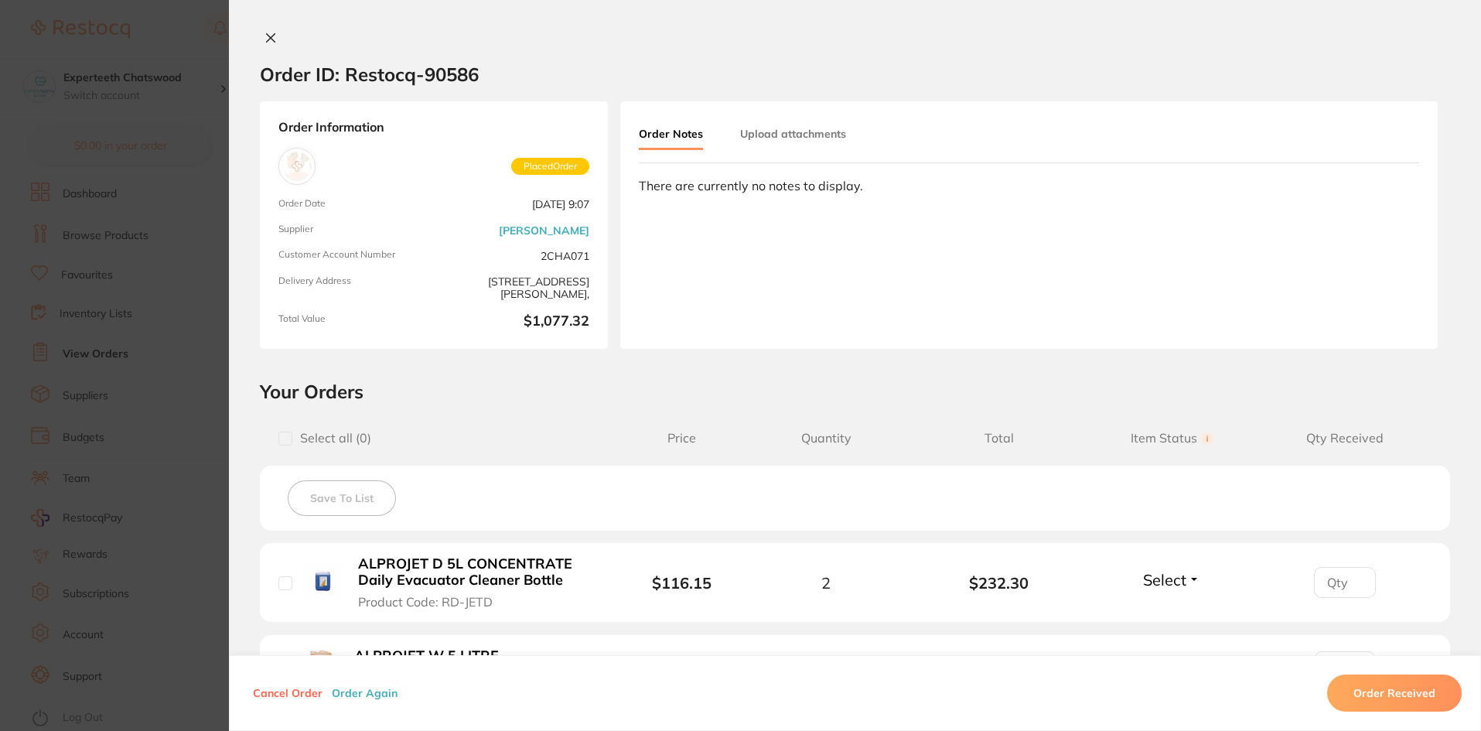
click at [267, 34] on icon at bounding box center [271, 38] width 12 height 12
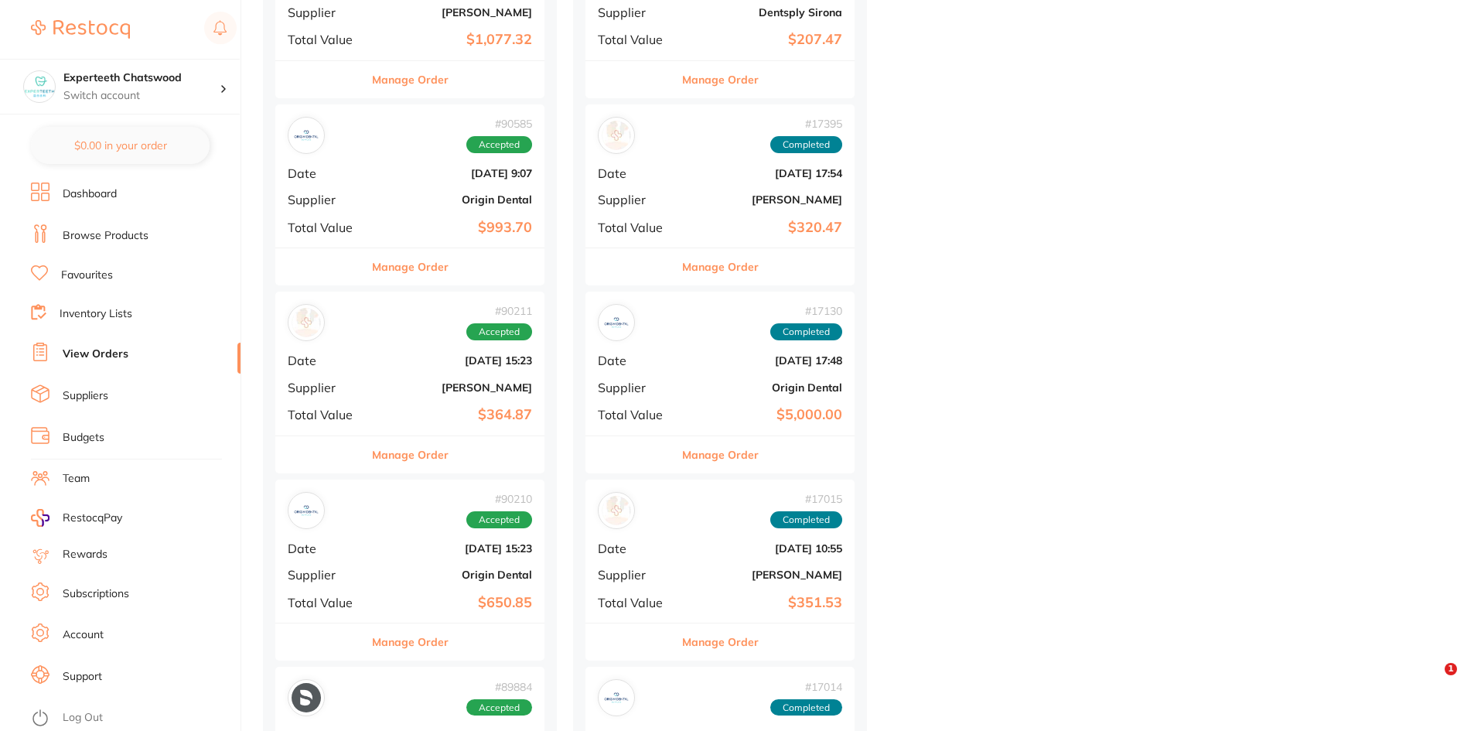
click at [702, 397] on div "# 17130 Completed Date Aug 24 2023, 17:48 Supplier Origin Dental Total Value $5…" at bounding box center [720, 363] width 269 height 143
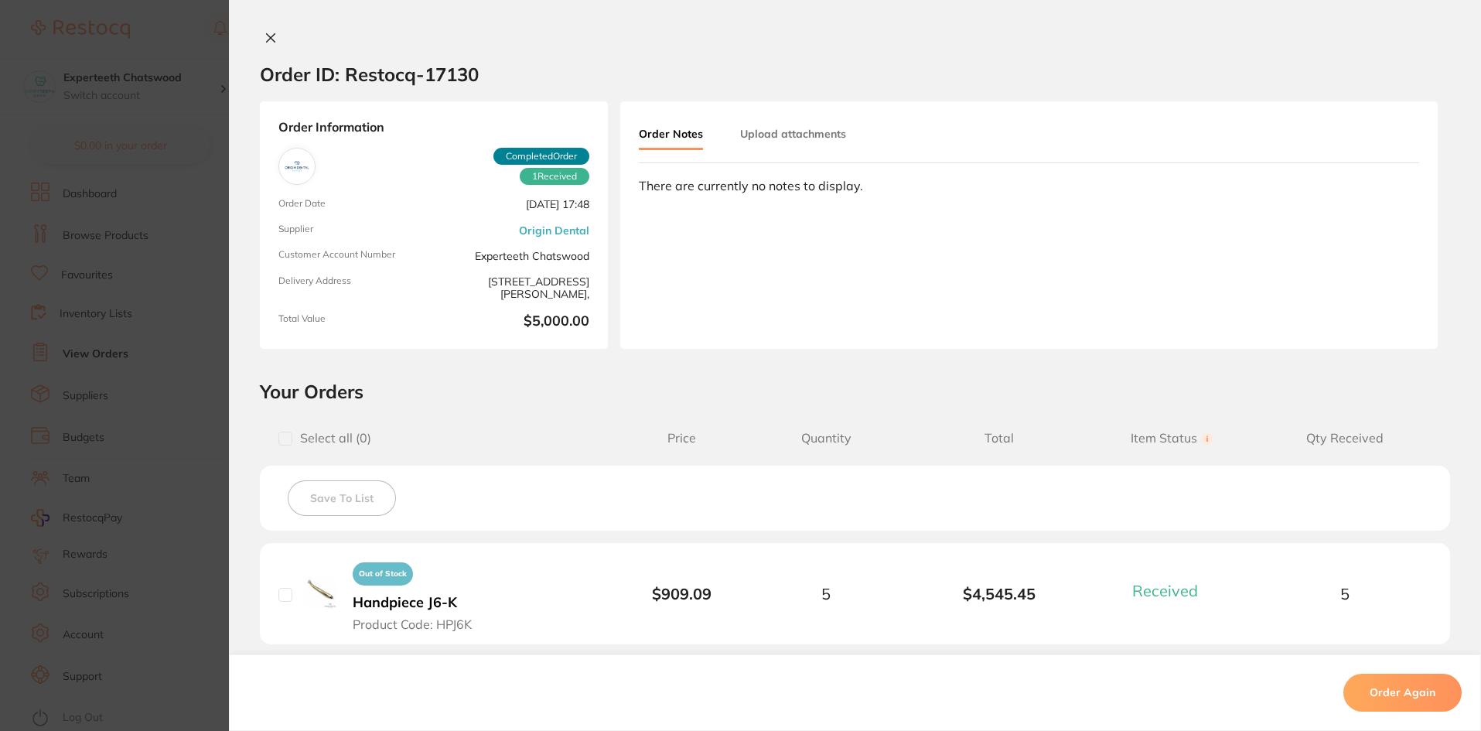
click at [269, 50] on div "Order ID: Restocq- 17130" at bounding box center [369, 74] width 219 height 54
click at [269, 35] on icon at bounding box center [271, 38] width 9 height 9
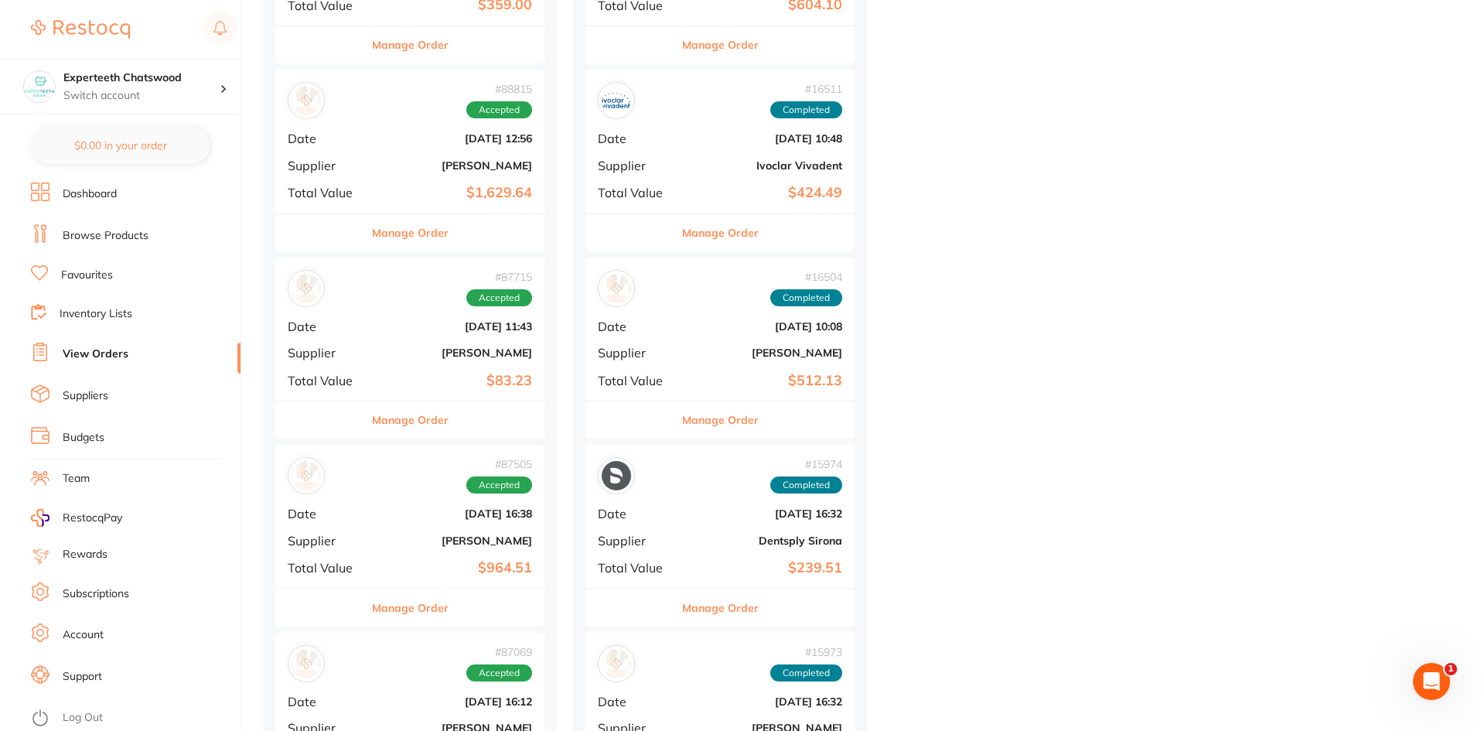
click at [620, 332] on span "Date" at bounding box center [636, 326] width 77 height 14
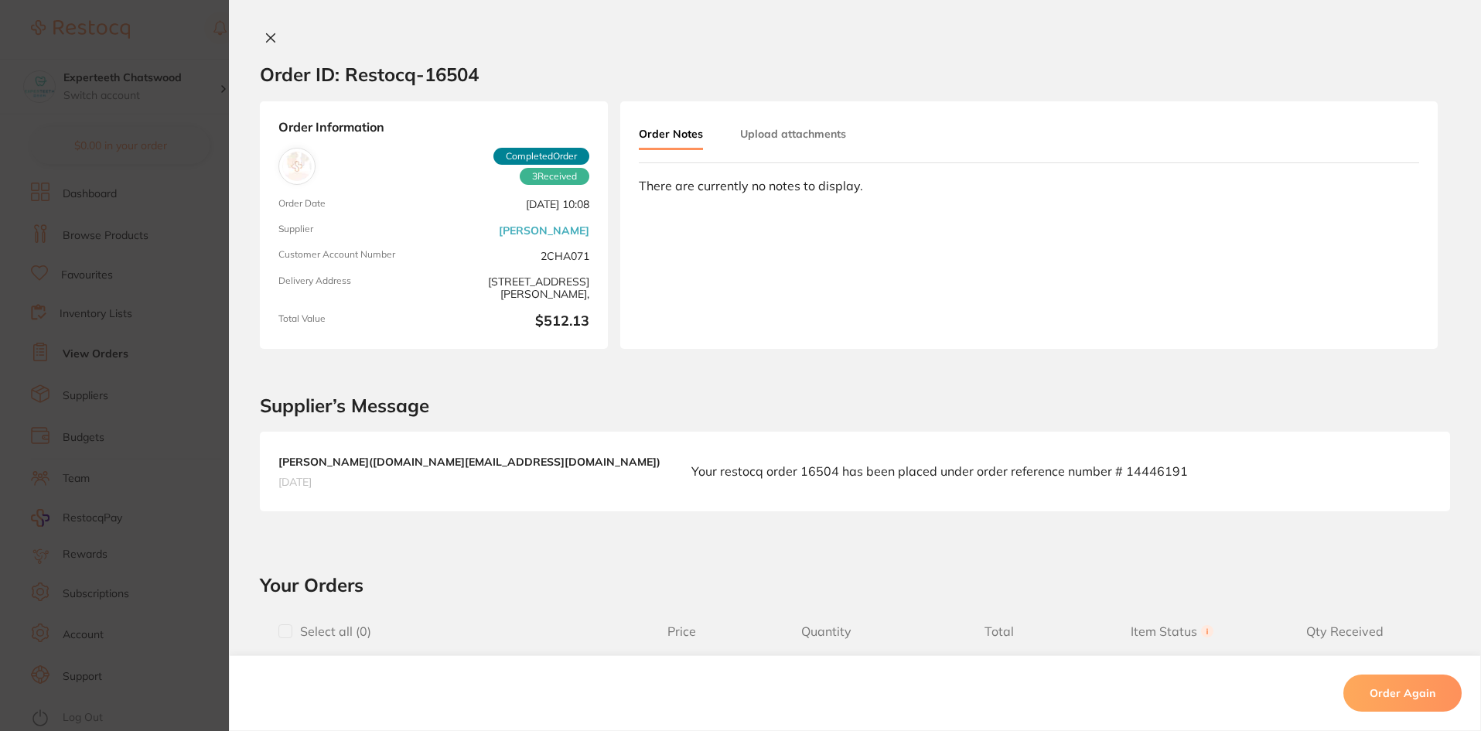
click at [267, 37] on icon at bounding box center [271, 38] width 9 height 9
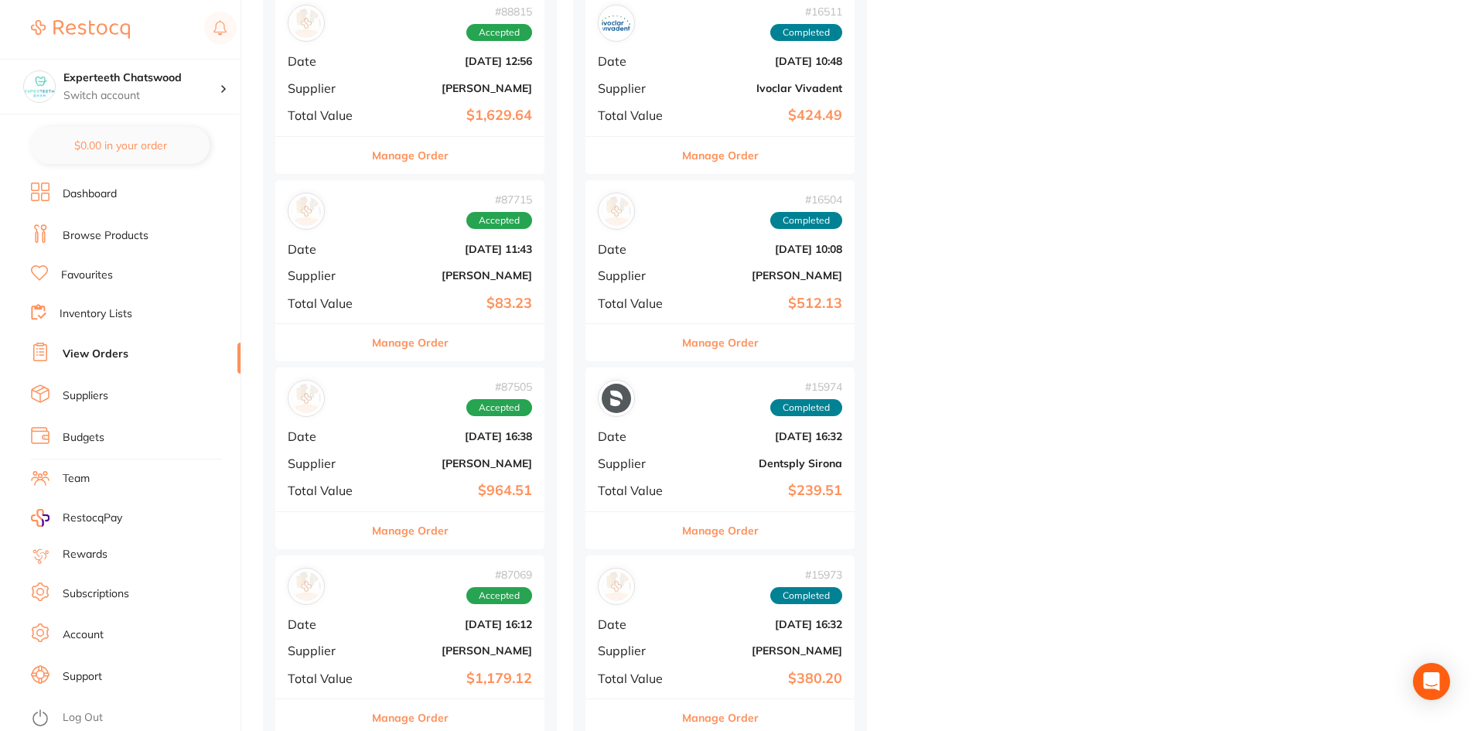
click at [425, 500] on div "# 87505 Accepted Date Jul 24 2025, 16:38 Supplier Adam Dental Total Value $964.…" at bounding box center [409, 438] width 269 height 143
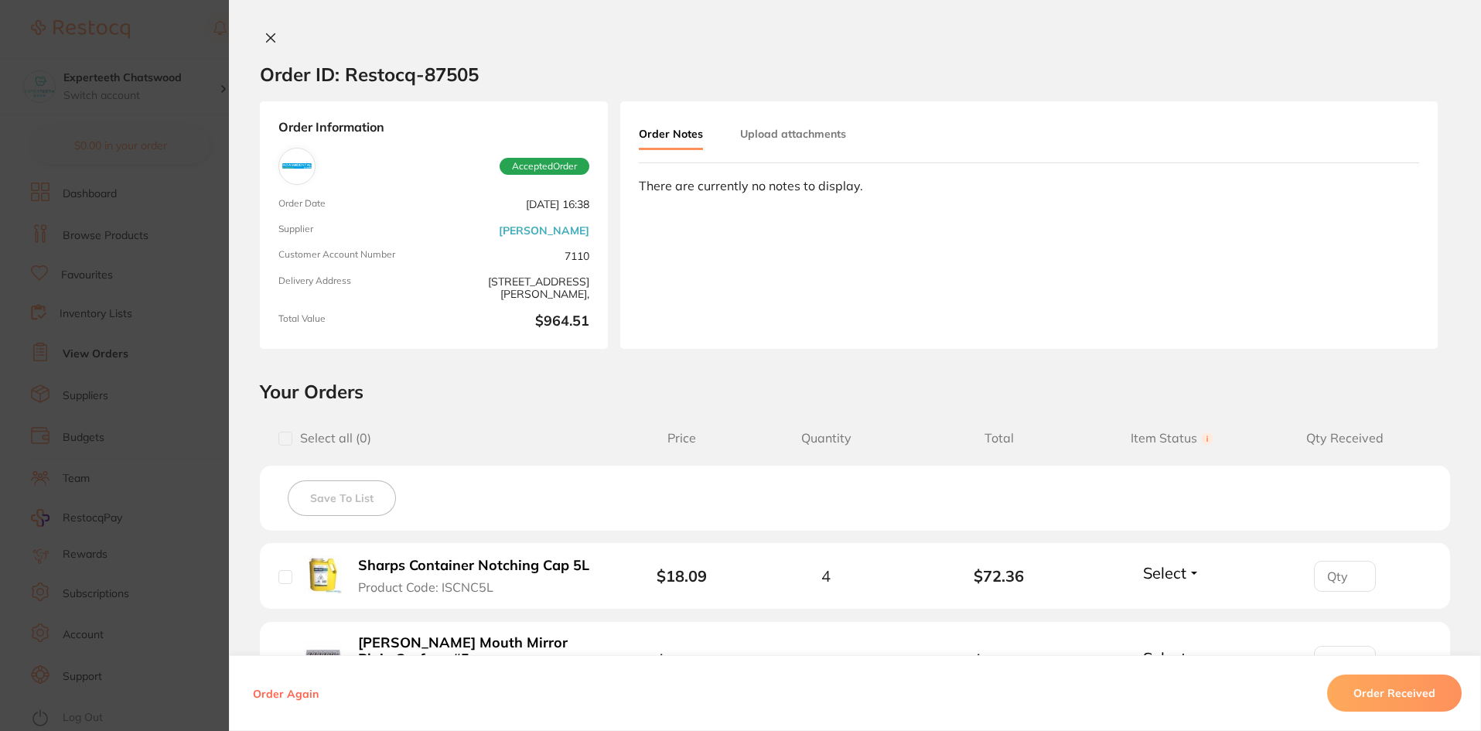
click at [267, 36] on icon at bounding box center [271, 38] width 12 height 12
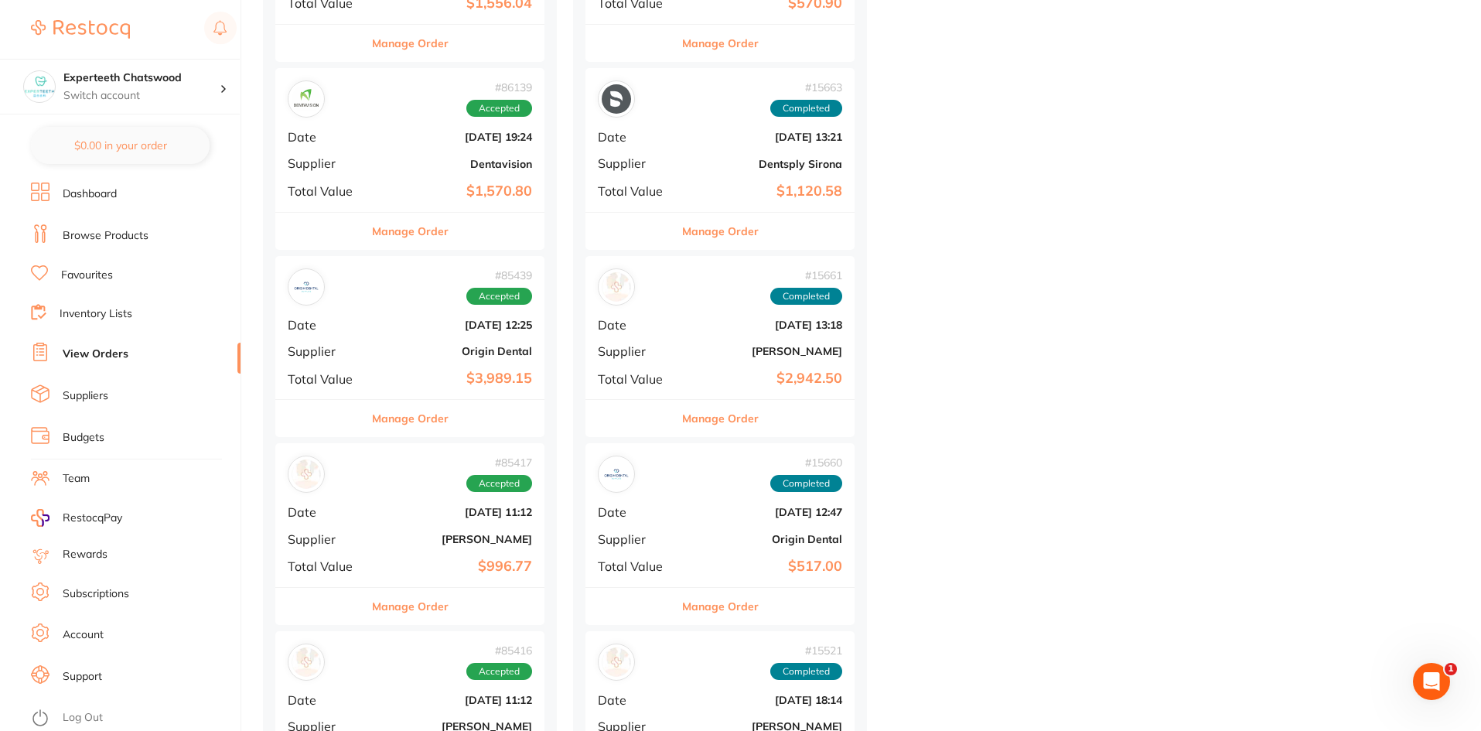
click at [384, 162] on b "Dentavision" at bounding box center [454, 164] width 155 height 12
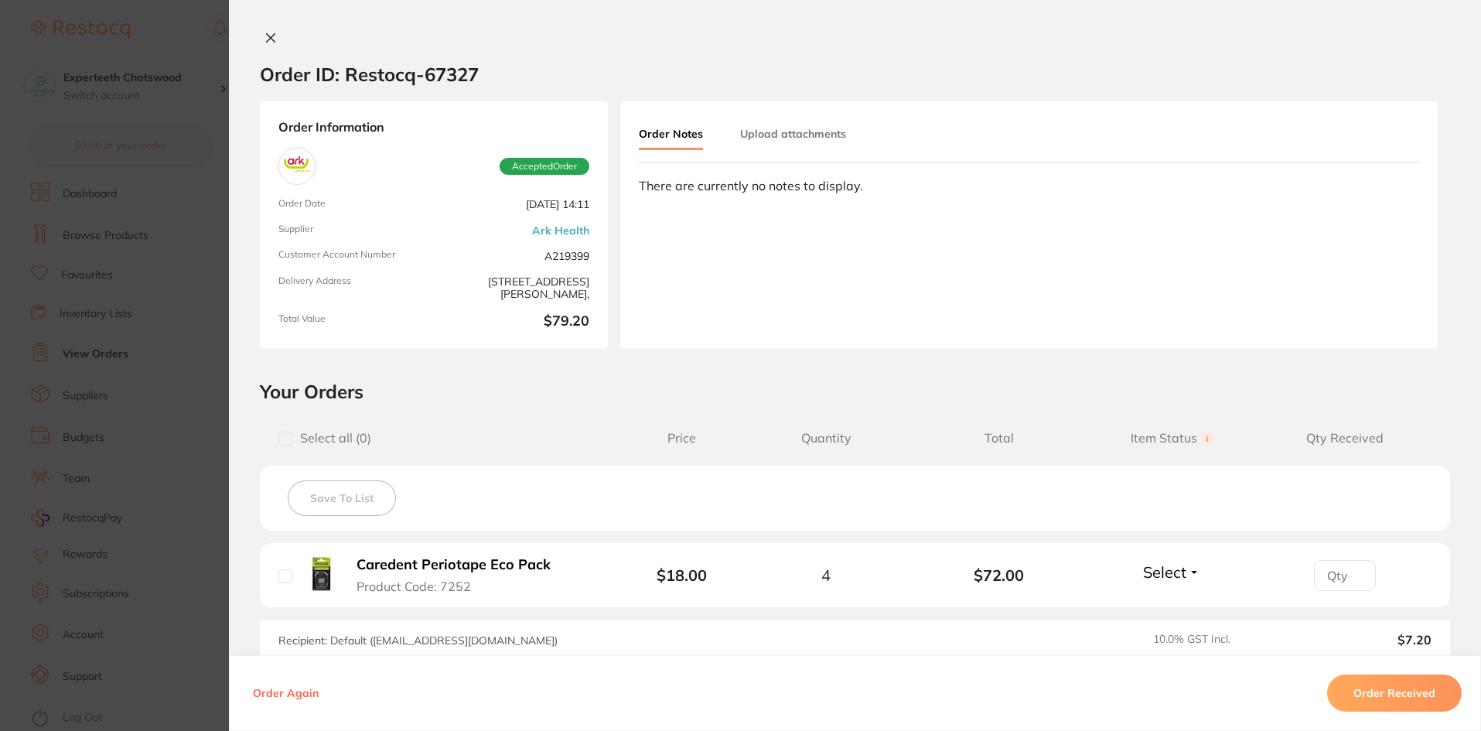
click at [268, 36] on icon at bounding box center [271, 38] width 9 height 9
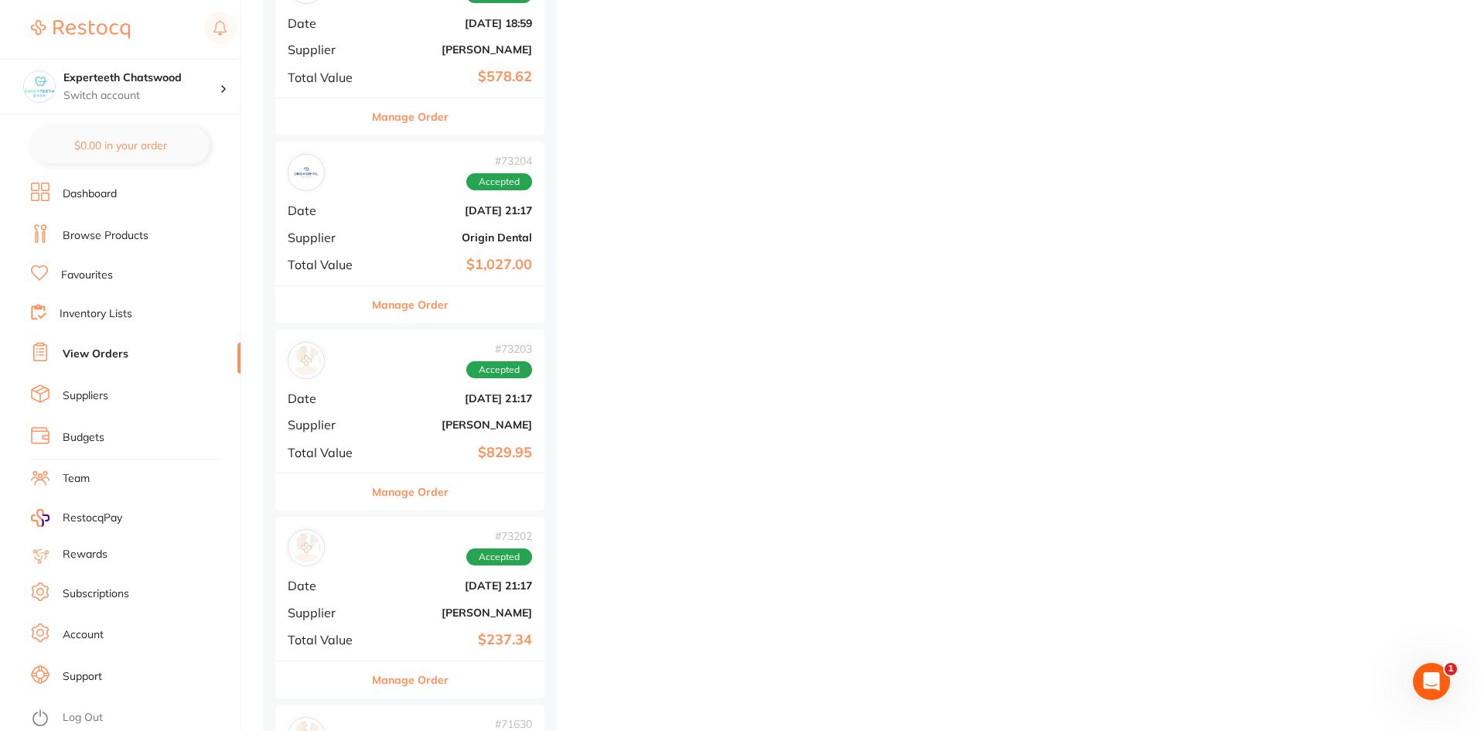
scroll to position [9978, 0]
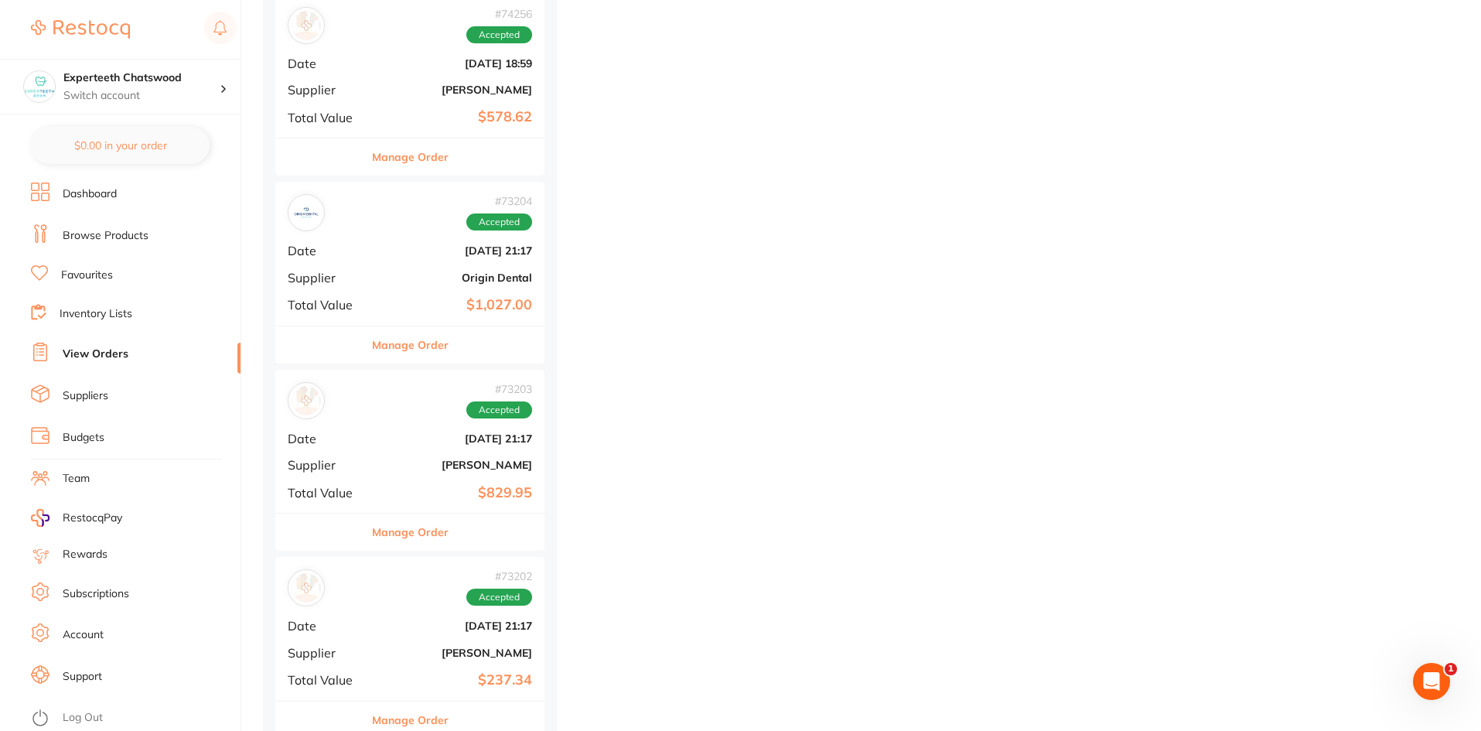
click at [76, 176] on section "Experteeth Chatswood Switch account Experteeth Chatswood $0.00 in your order Da…" at bounding box center [120, 365] width 241 height 731
click at [86, 191] on link "Dashboard" at bounding box center [90, 193] width 54 height 15
